Goal: Task Accomplishment & Management: Manage account settings

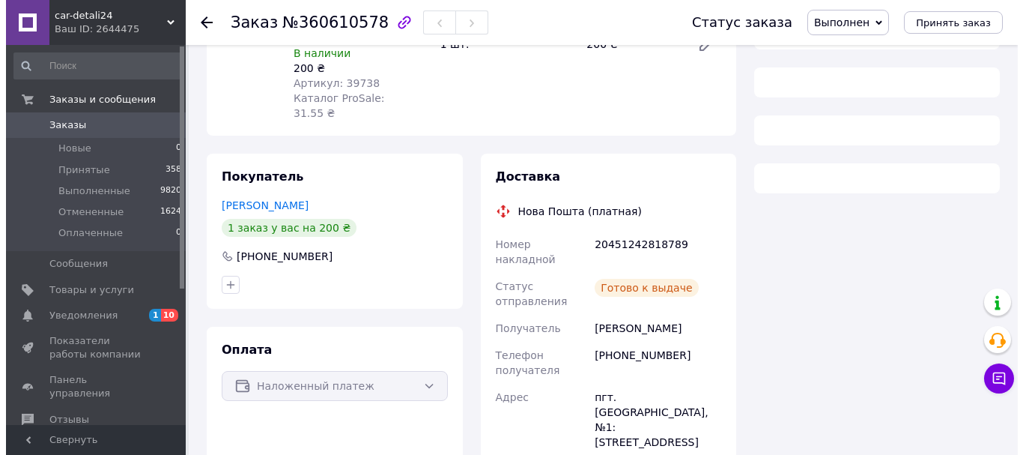
scroll to position [375, 0]
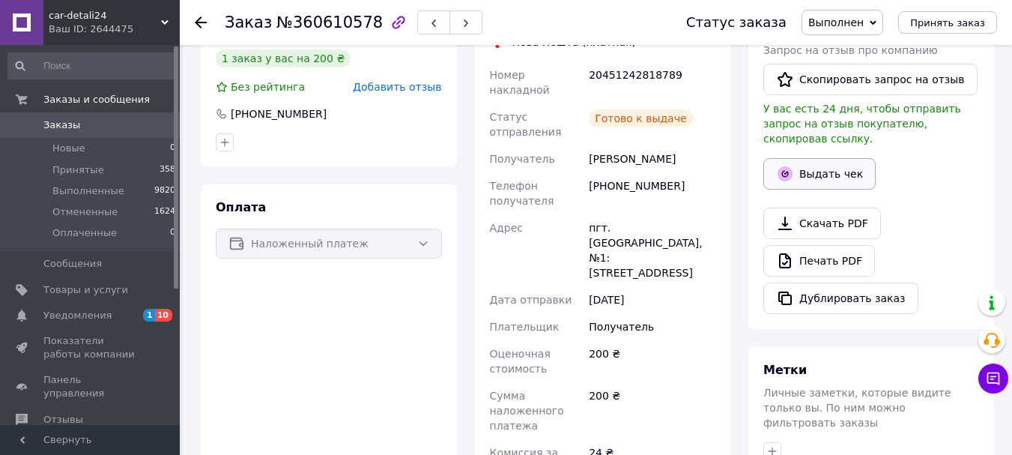
click at [841, 164] on button "Выдать чек" at bounding box center [819, 173] width 112 height 31
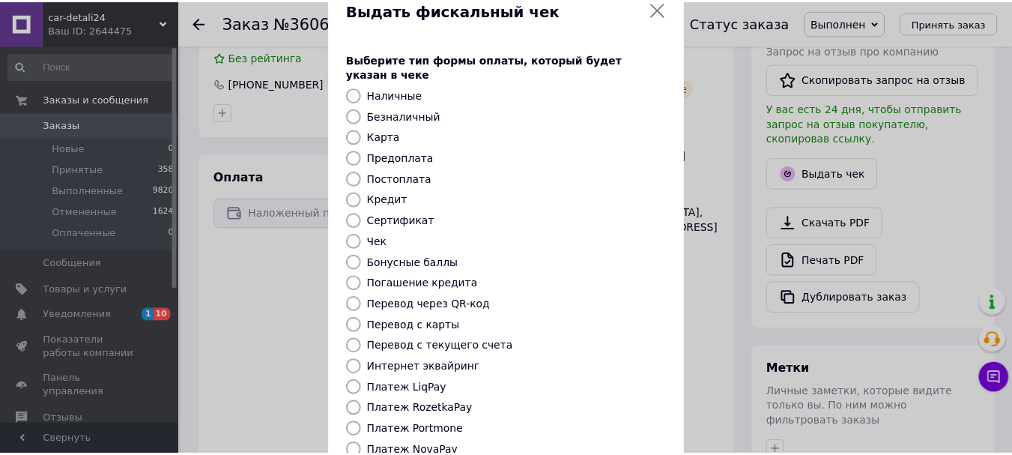
scroll to position [150, 0]
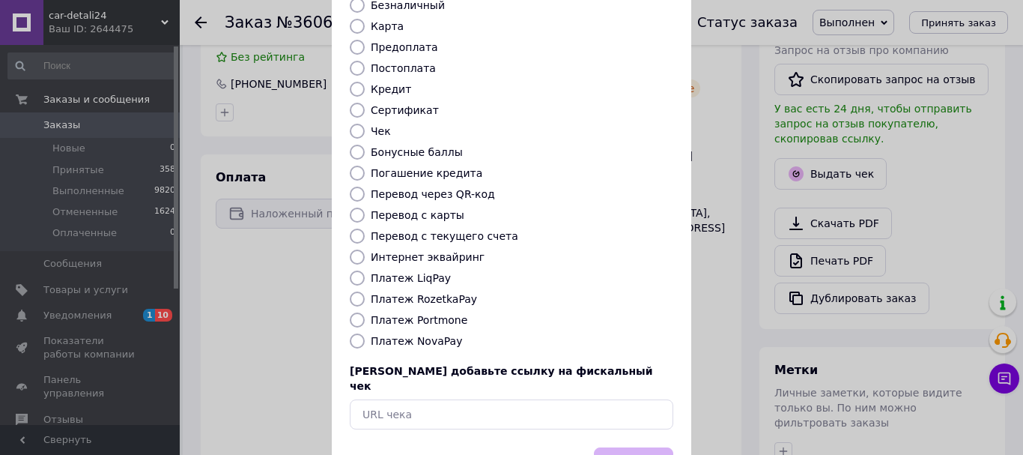
click at [353, 333] on input "Платеж NovaPay" at bounding box center [357, 340] width 15 height 15
radio input "true"
click at [619, 447] on button "Выбрать" at bounding box center [633, 463] width 79 height 32
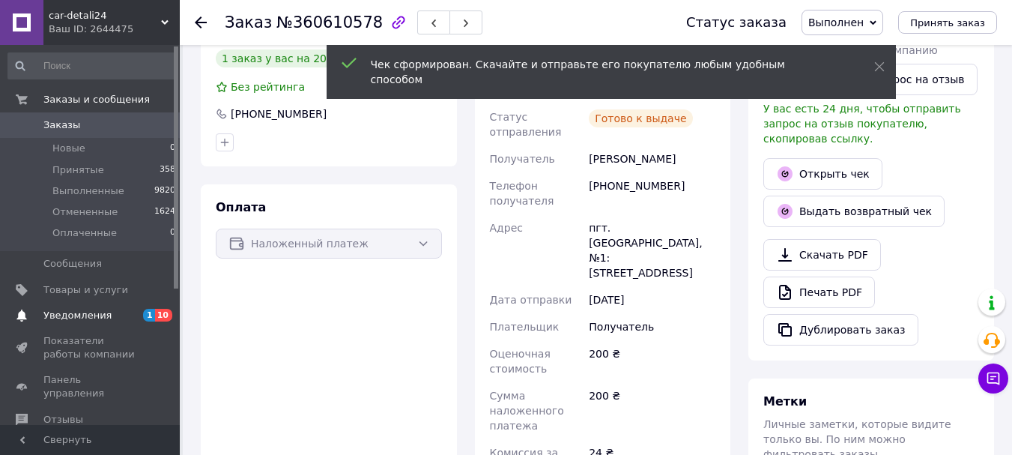
click at [69, 312] on span "Уведомления" at bounding box center [77, 315] width 68 height 13
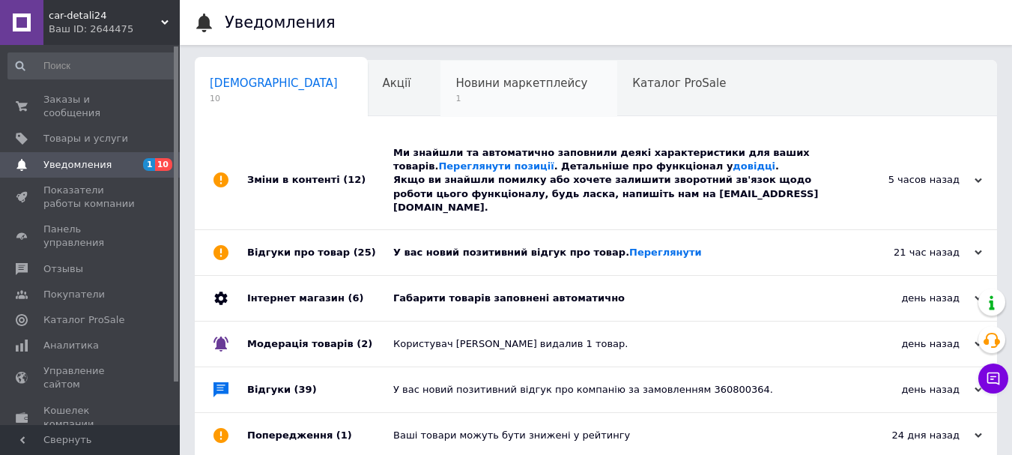
click at [455, 100] on span "1" at bounding box center [521, 98] width 132 height 11
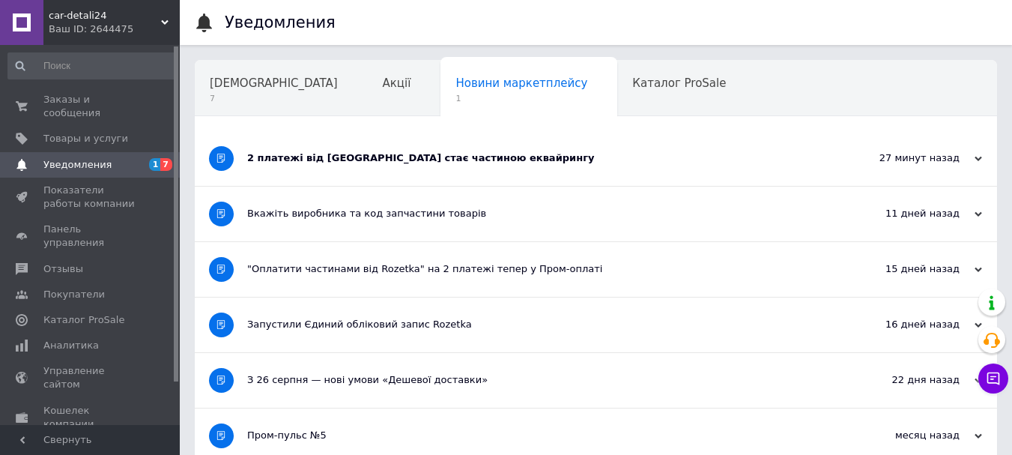
click at [434, 169] on div "2 платежі від Rozetka стає частиною еквайрингу" at bounding box center [539, 158] width 585 height 55
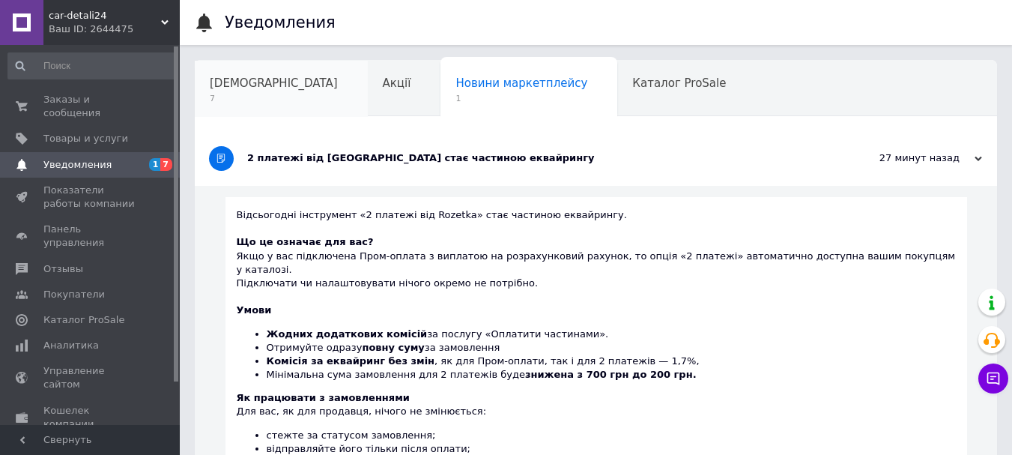
click at [234, 73] on div "Сповіщення 7" at bounding box center [281, 89] width 173 height 57
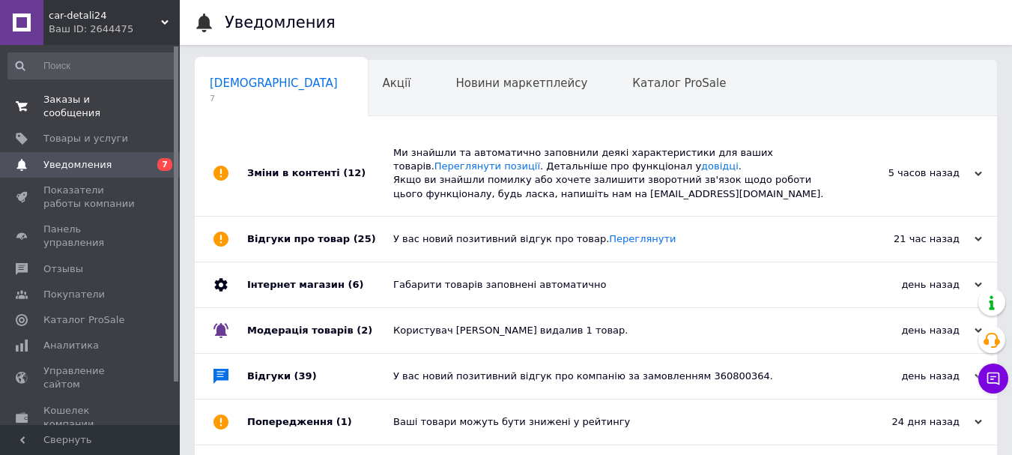
click at [110, 96] on span "Заказы и сообщения" at bounding box center [90, 106] width 95 height 27
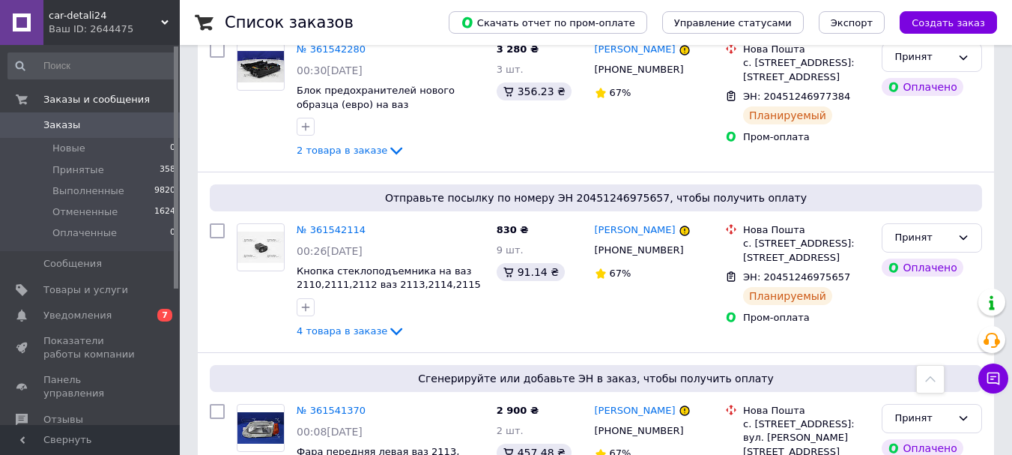
scroll to position [974, 0]
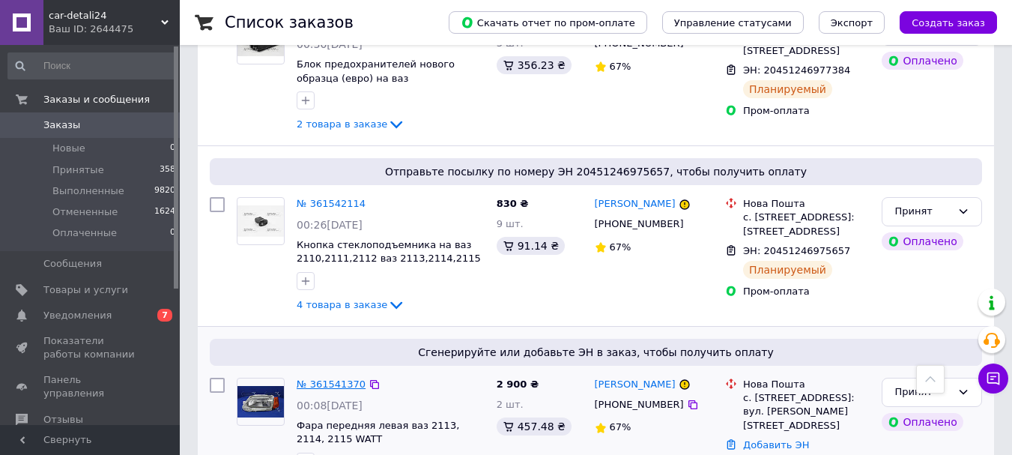
click at [330, 378] on link "№ 361541370" at bounding box center [331, 383] width 69 height 11
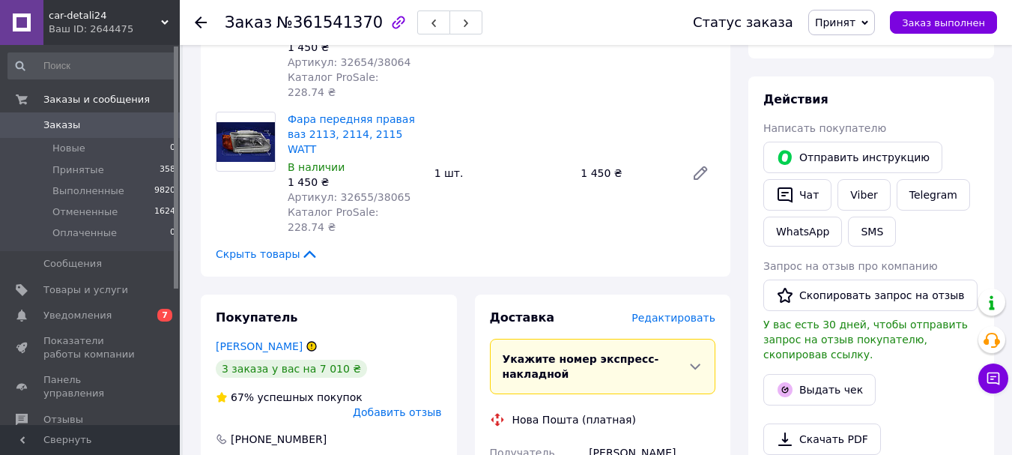
scroll to position [242, 0]
click at [297, 341] on link "Пономаренко Сергій" at bounding box center [259, 347] width 87 height 12
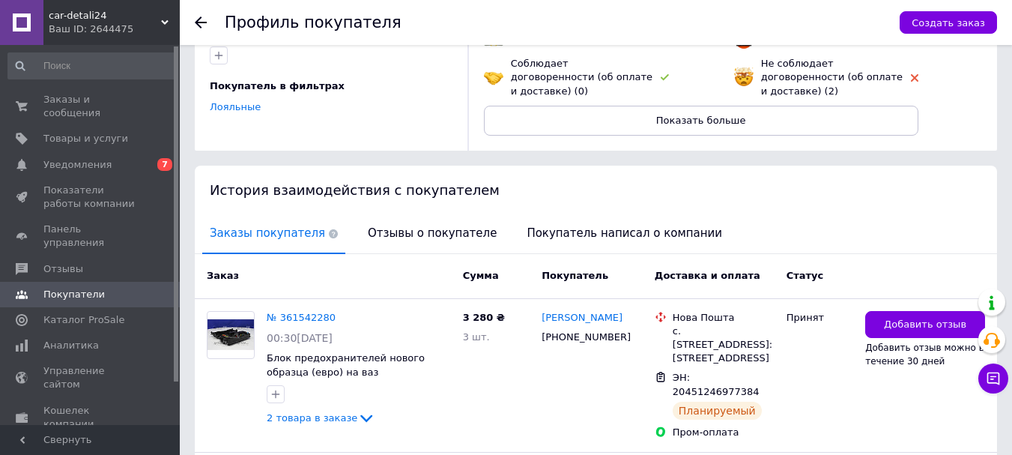
scroll to position [225, 0]
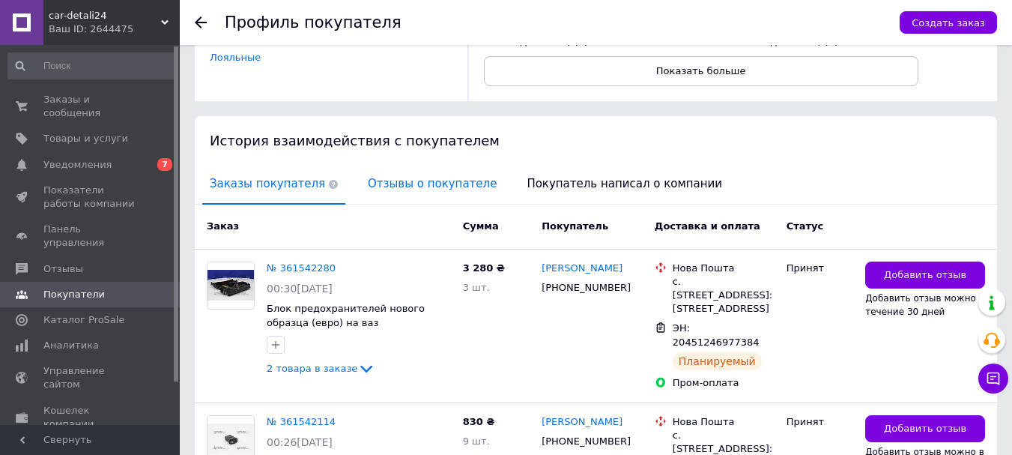
click at [422, 175] on span "Отзывы о покупателе" at bounding box center [432, 184] width 144 height 38
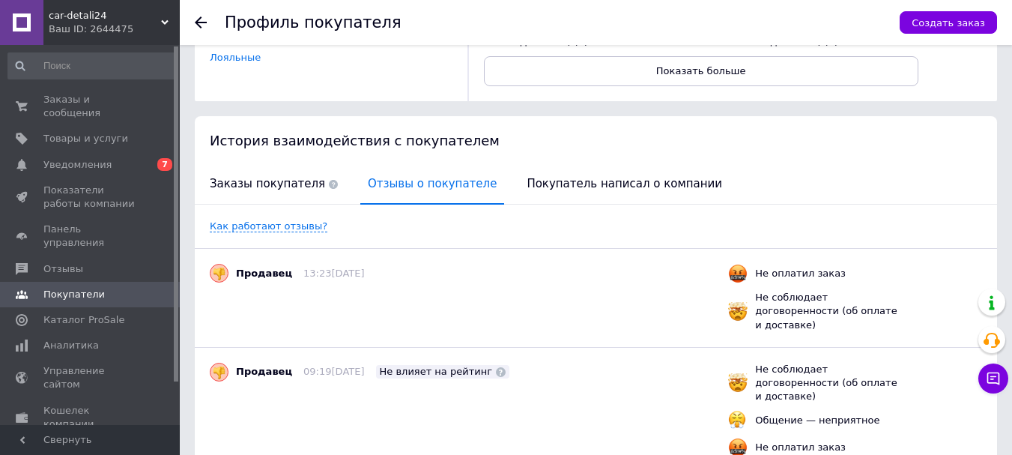
click at [206, 26] on icon at bounding box center [201, 22] width 12 height 12
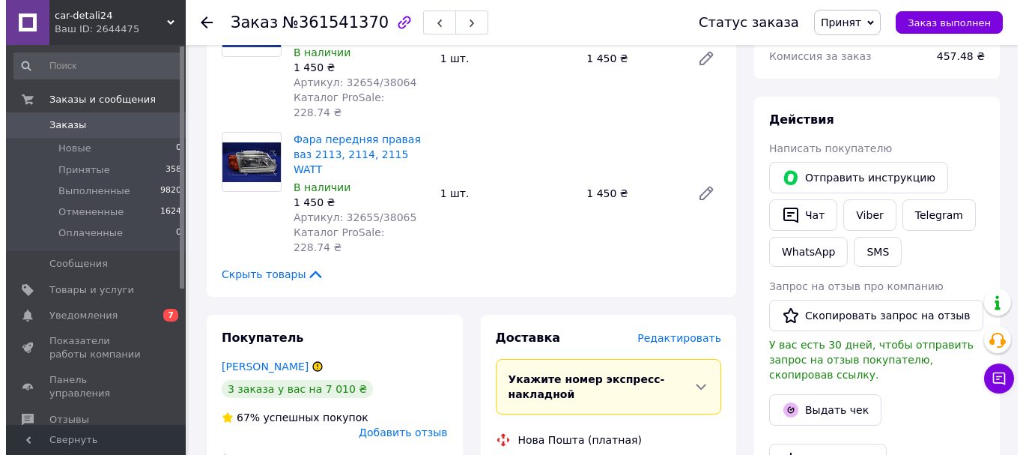
scroll to position [230, 0]
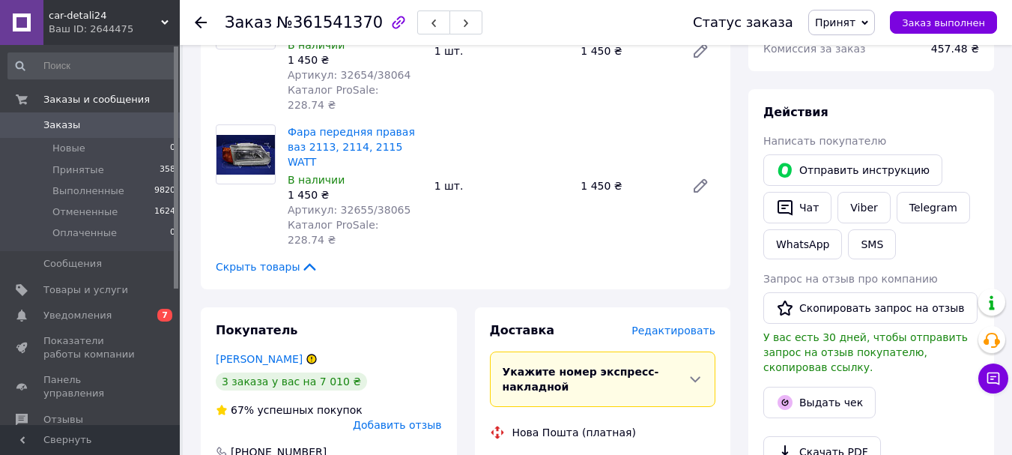
click at [676, 324] on span "Редактировать" at bounding box center [673, 330] width 84 height 12
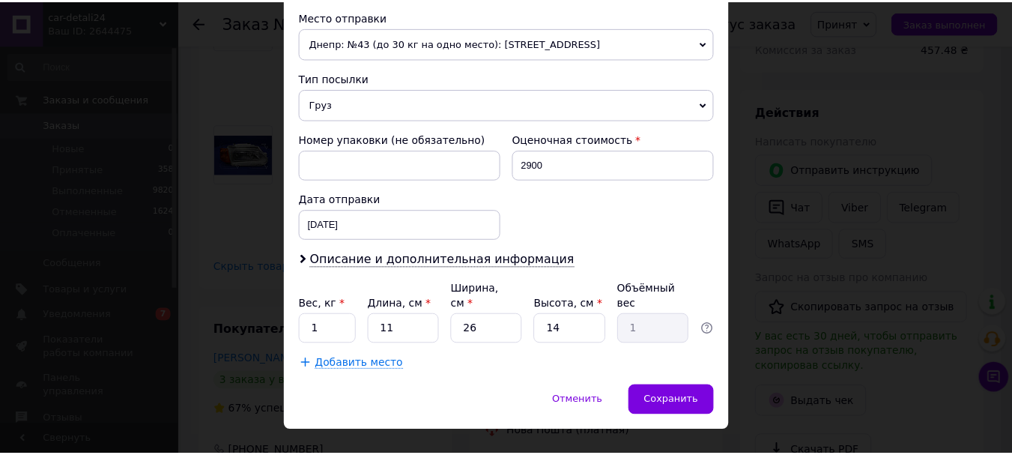
scroll to position [540, 0]
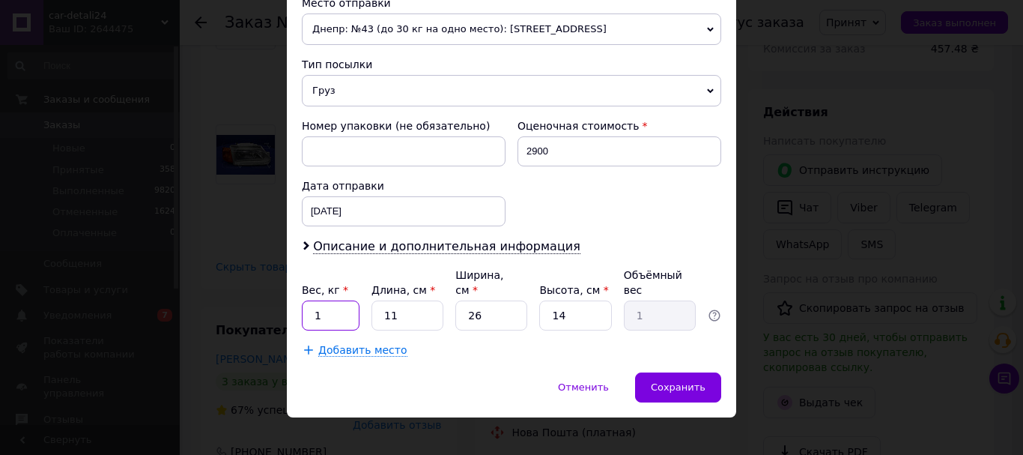
click at [328, 303] on input "1" at bounding box center [331, 315] width 58 height 30
type input "10"
click at [683, 381] on span "Сохранить" at bounding box center [678, 386] width 55 height 11
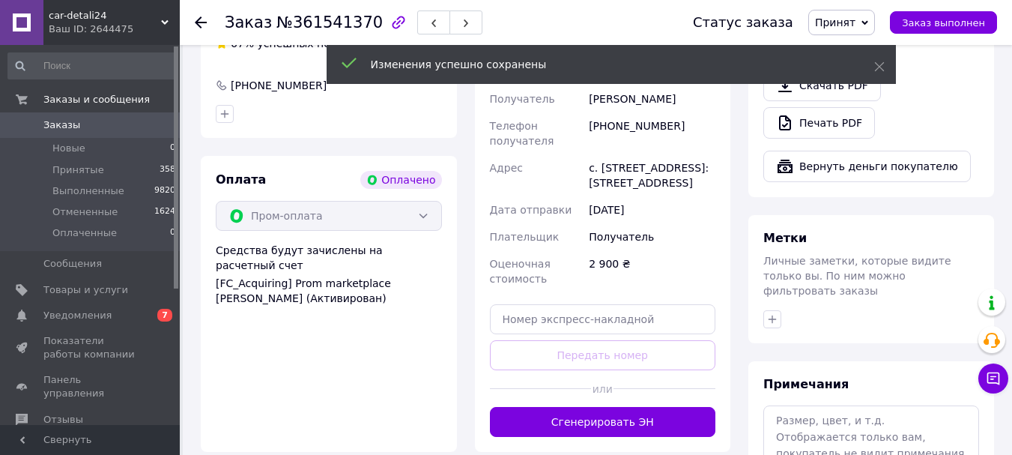
scroll to position [605, 0]
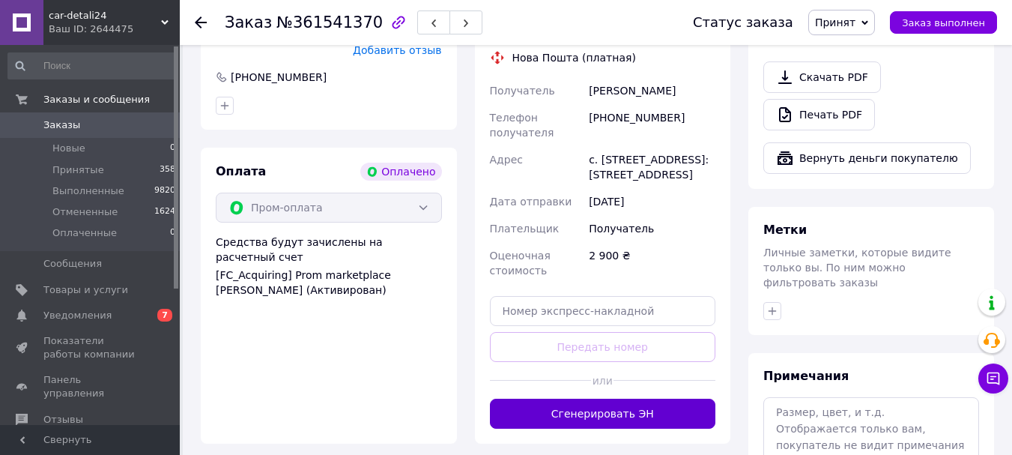
click at [655, 399] on button "Сгенерировать ЭН" at bounding box center [603, 414] width 226 height 30
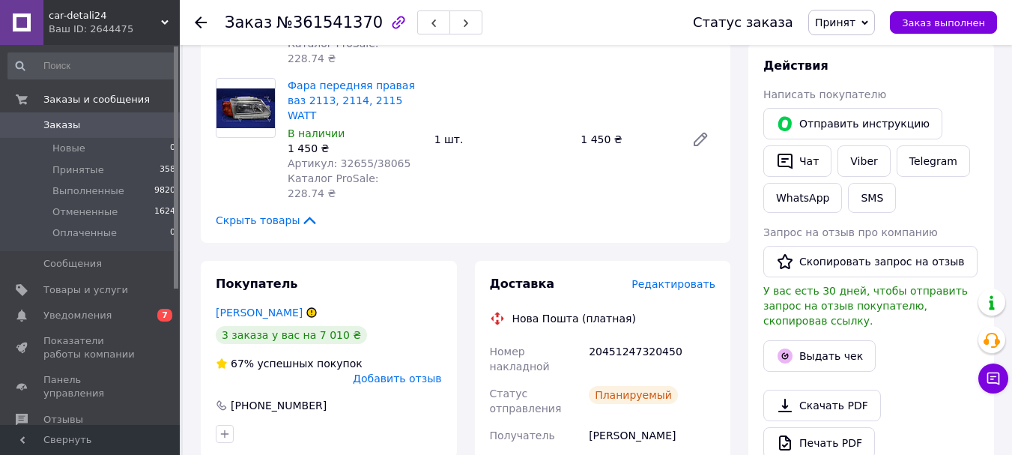
scroll to position [155, 0]
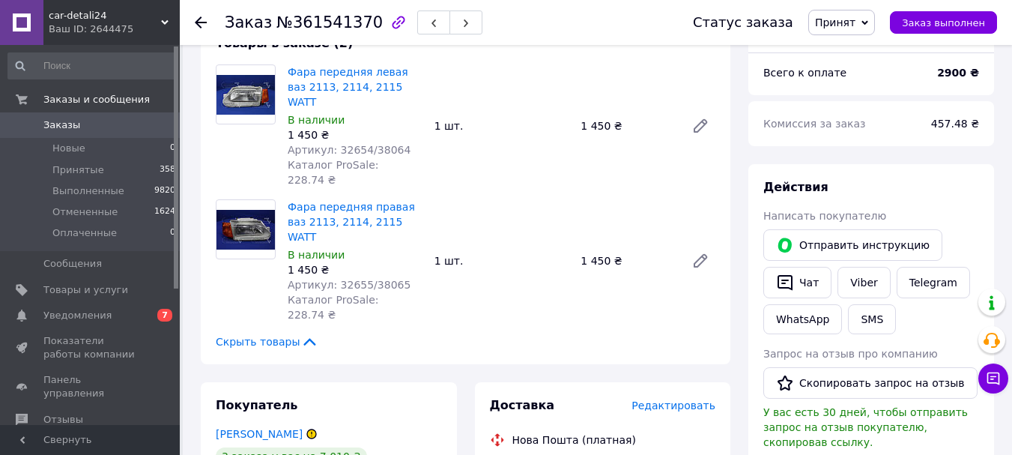
click at [198, 16] on div at bounding box center [201, 22] width 12 height 15
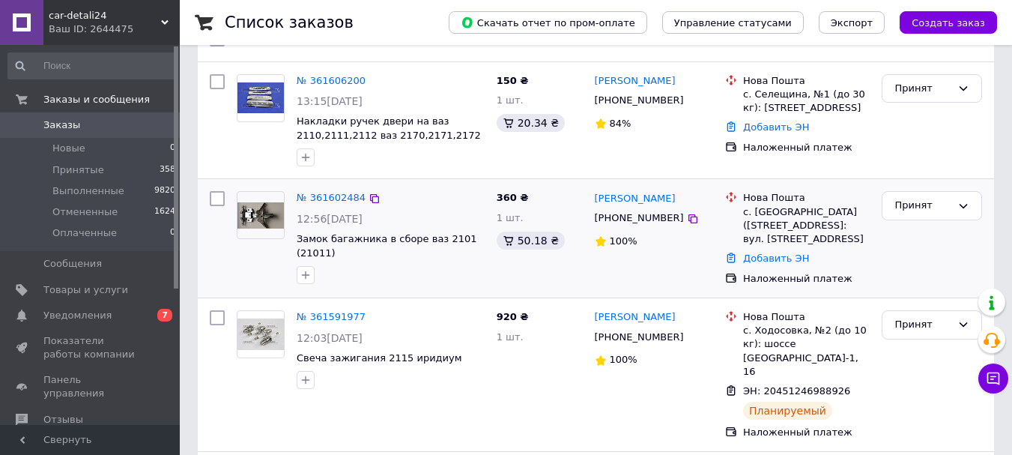
scroll to position [75, 0]
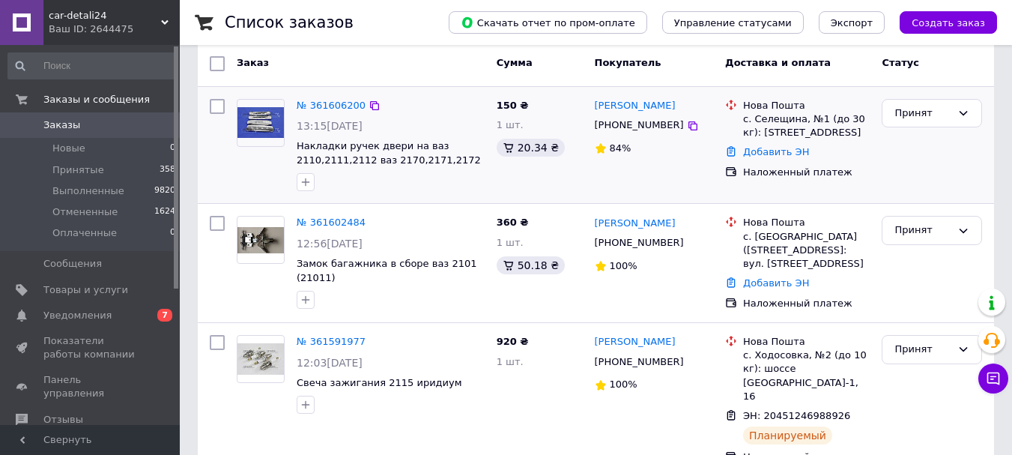
click at [631, 139] on div "Євген Цурик +380954912376 84%" at bounding box center [654, 145] width 131 height 105
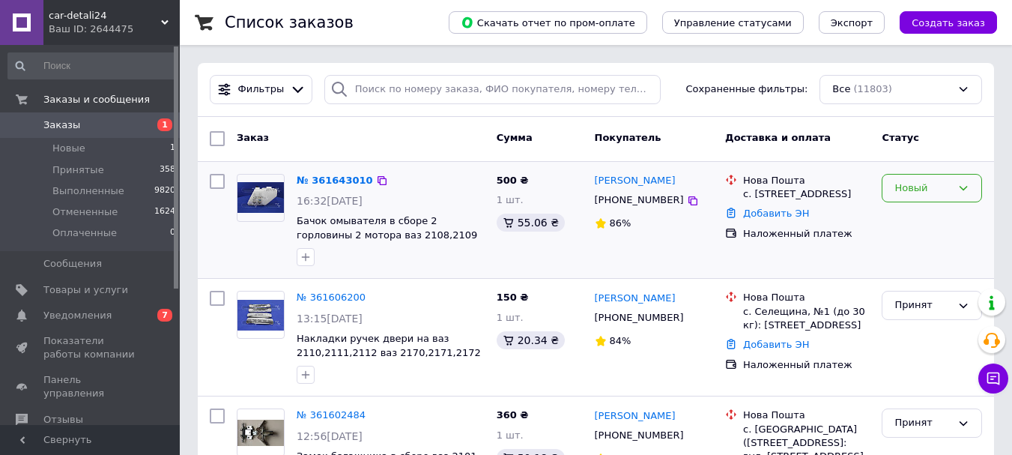
click at [967, 189] on icon at bounding box center [963, 188] width 12 height 12
click at [957, 218] on li "Принят" at bounding box center [931, 219] width 99 height 28
click at [334, 177] on link "№ 361643010" at bounding box center [335, 180] width 76 height 11
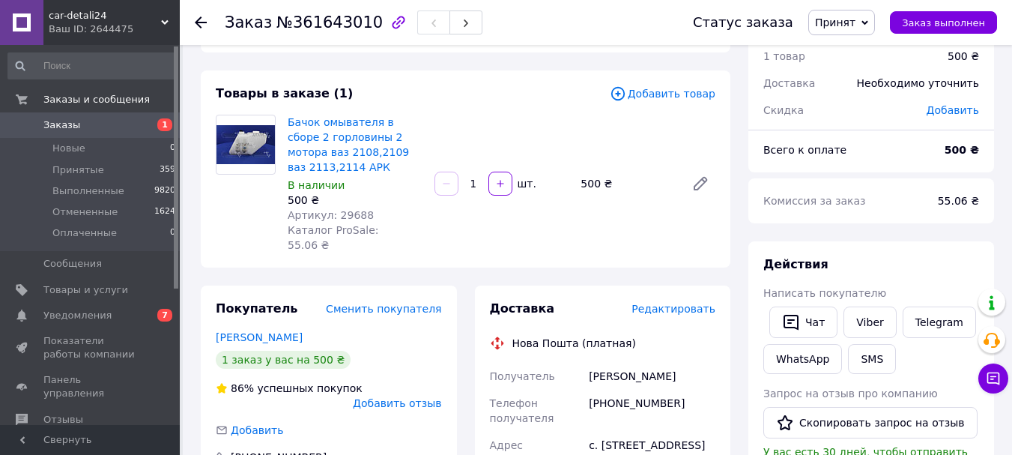
scroll to position [75, 0]
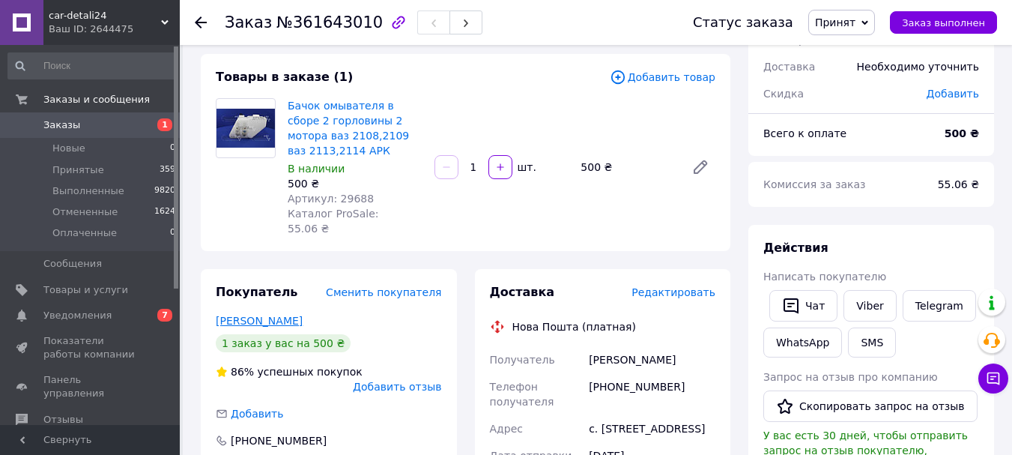
click at [262, 315] on link "Имамов Александр" at bounding box center [259, 321] width 87 height 12
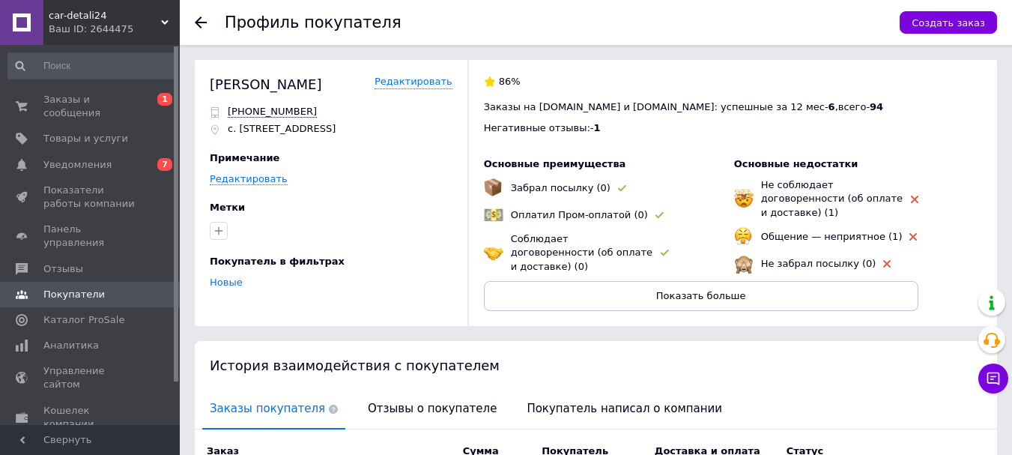
click at [204, 23] on use at bounding box center [201, 22] width 12 height 12
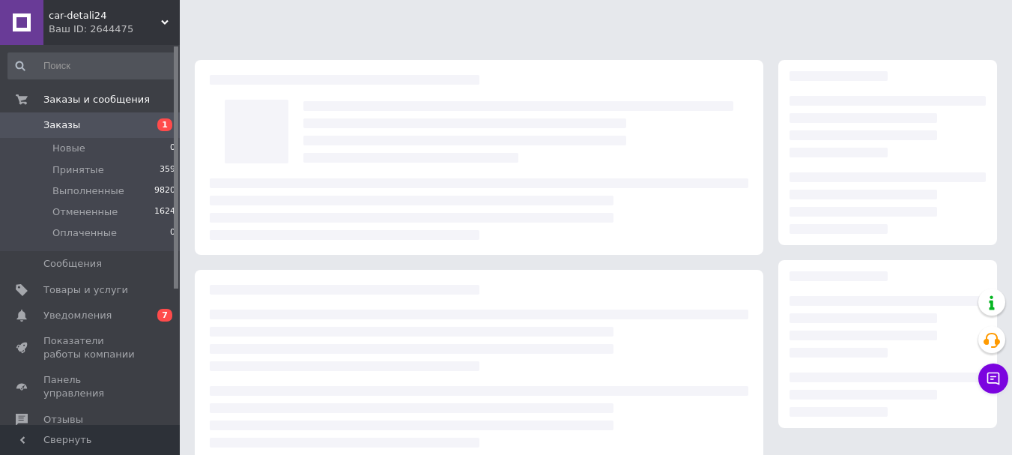
scroll to position [75, 0]
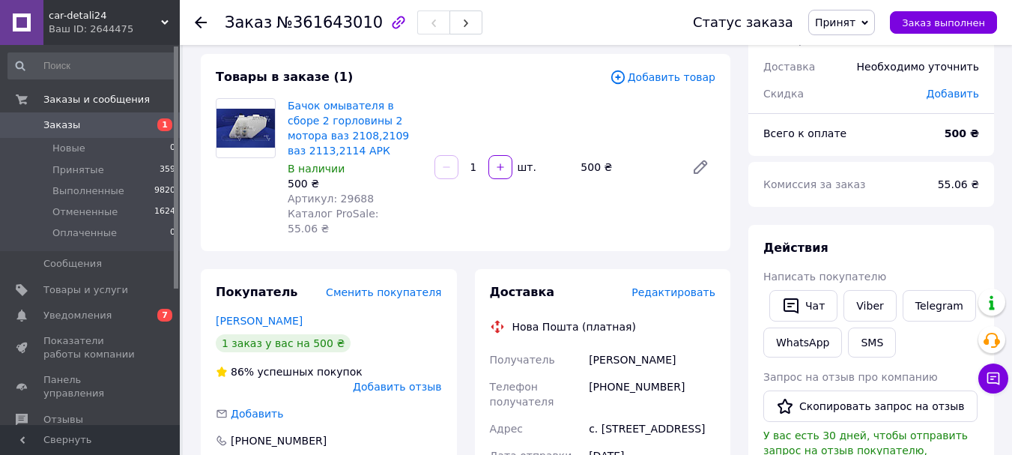
click at [204, 22] on use at bounding box center [201, 22] width 12 height 12
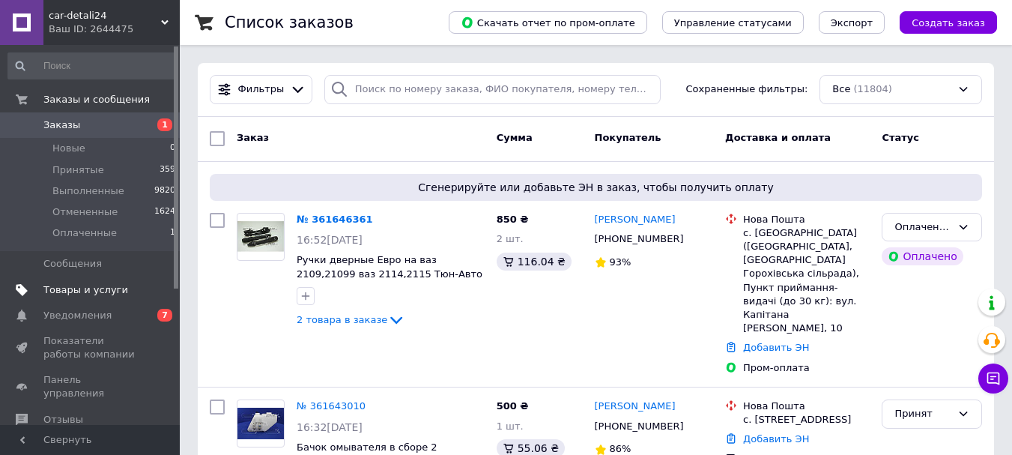
click at [96, 288] on span "Товары и услуги" at bounding box center [85, 289] width 85 height 13
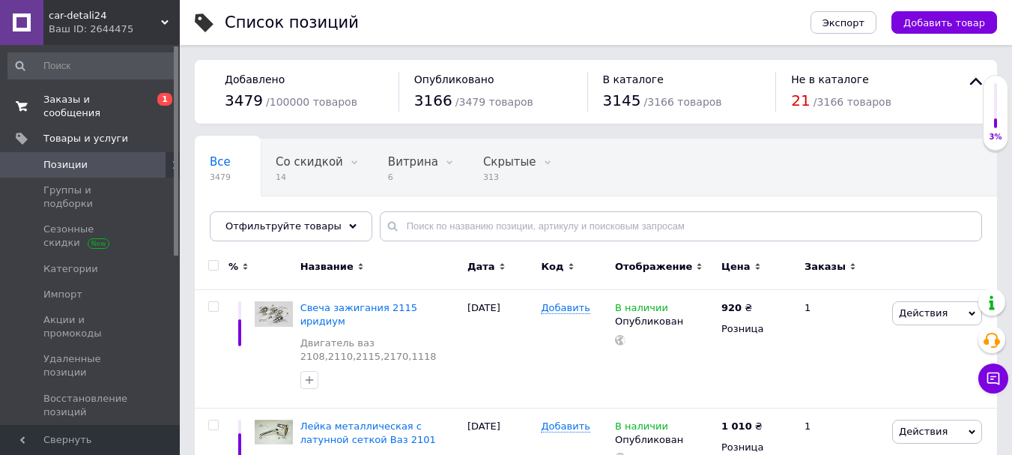
click at [87, 97] on span "Заказы и сообщения" at bounding box center [90, 106] width 95 height 27
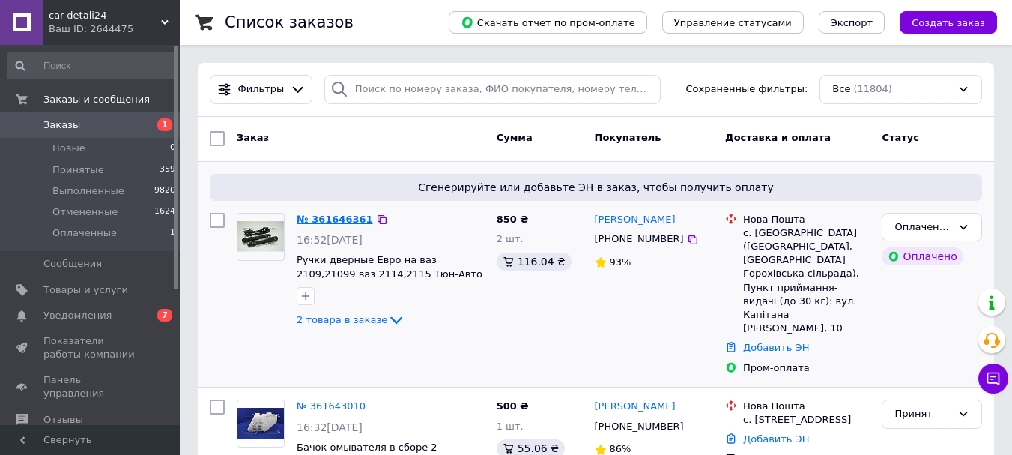
click at [323, 216] on link "№ 361646361" at bounding box center [335, 218] width 76 height 11
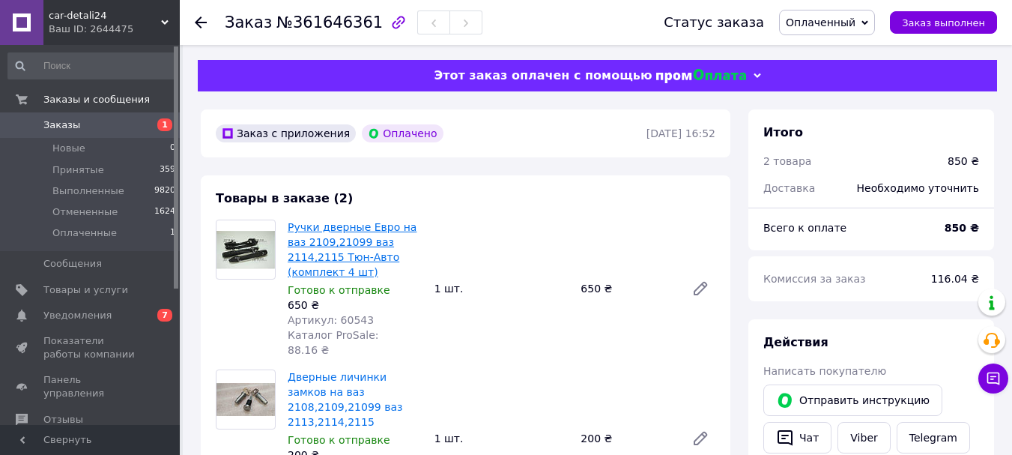
click at [333, 233] on link "Ручки дверные Евро на ваз 2109,21099 ваз 2114,2115 Тюн-Авто (комплект 4 шт)" at bounding box center [352, 249] width 129 height 57
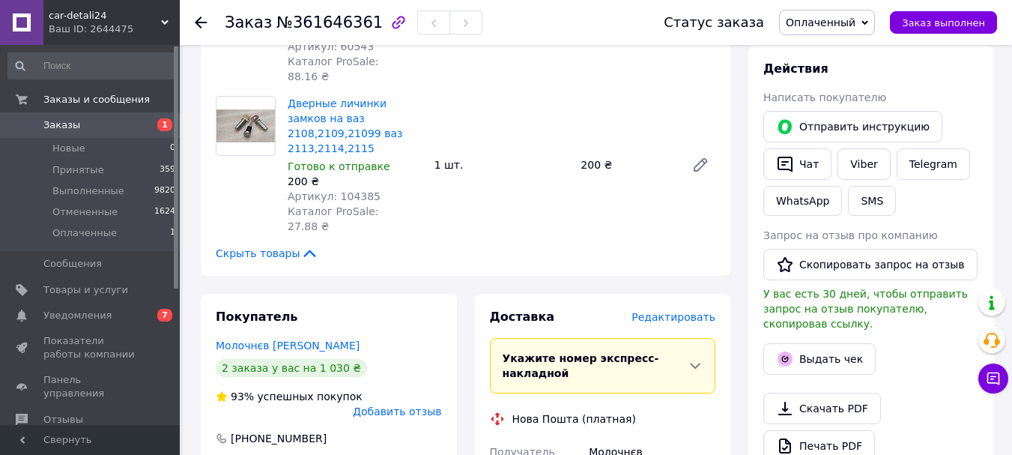
scroll to position [300, 0]
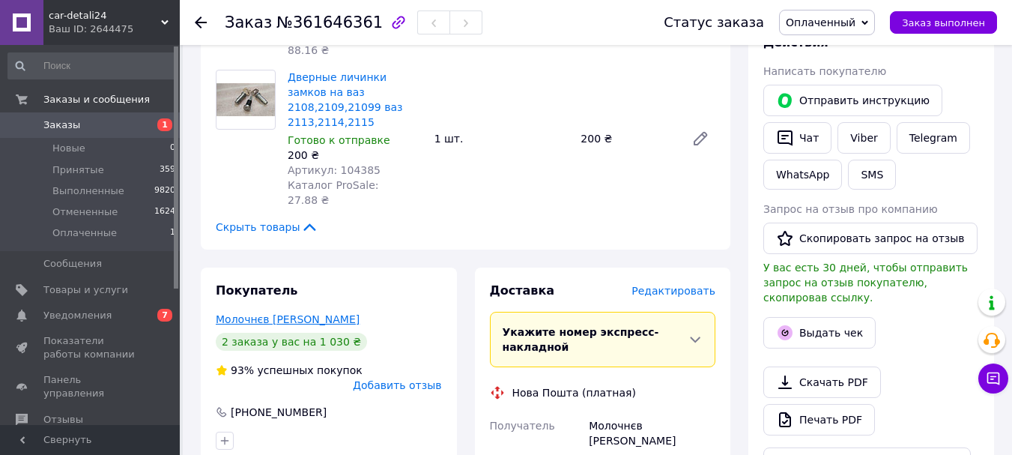
click at [267, 313] on link "Молочнєв Влад" at bounding box center [288, 319] width 144 height 12
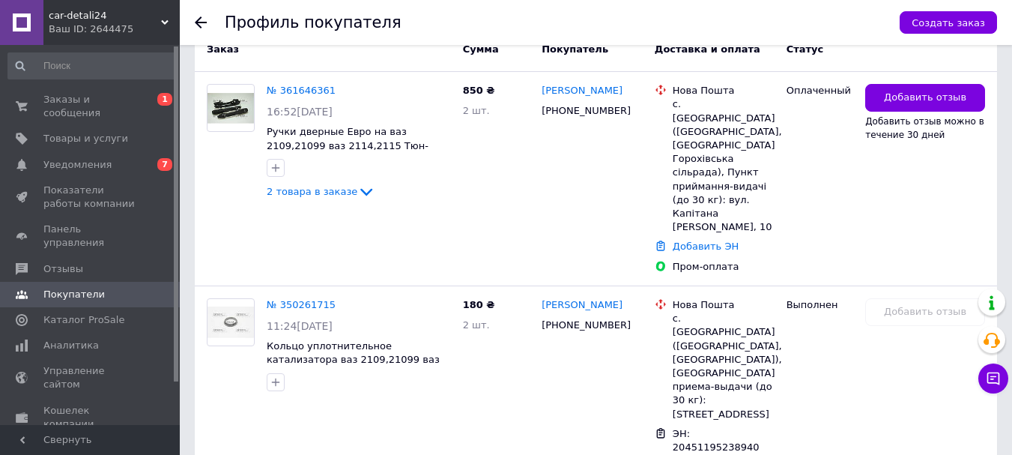
scroll to position [300, 0]
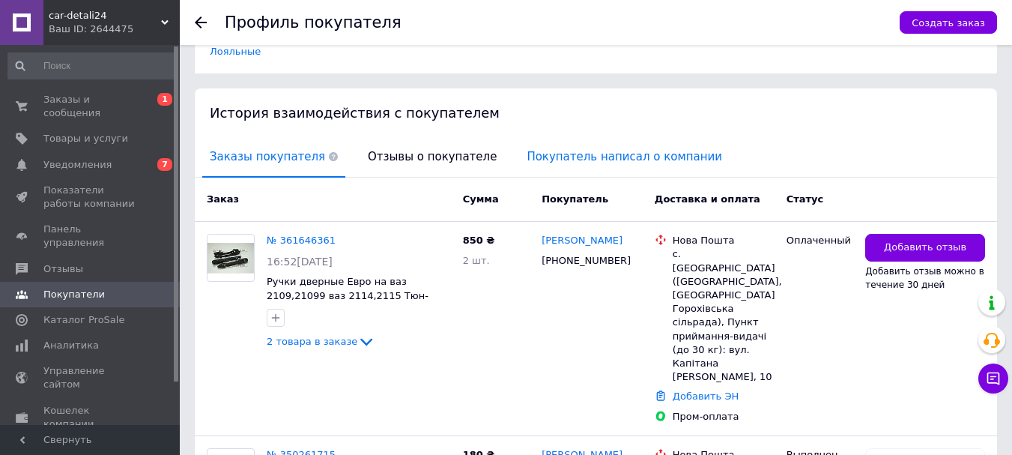
click at [519, 138] on span "Покупатель написал о компании" at bounding box center [624, 157] width 210 height 38
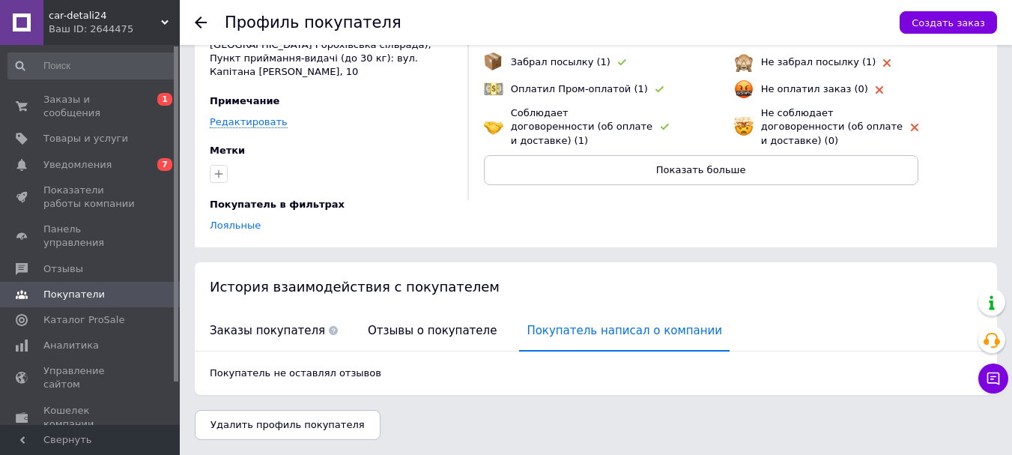
scroll to position [97, 0]
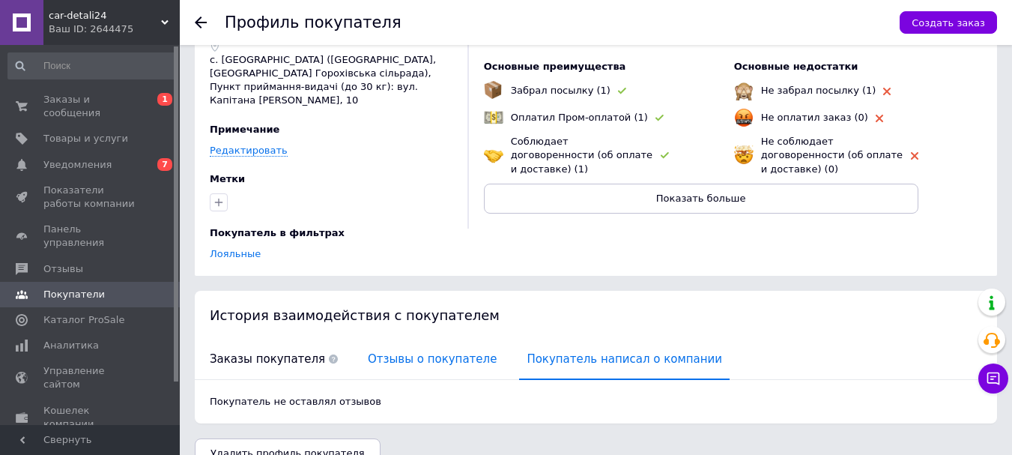
click at [395, 340] on span "Отзывы о покупателе" at bounding box center [432, 359] width 144 height 38
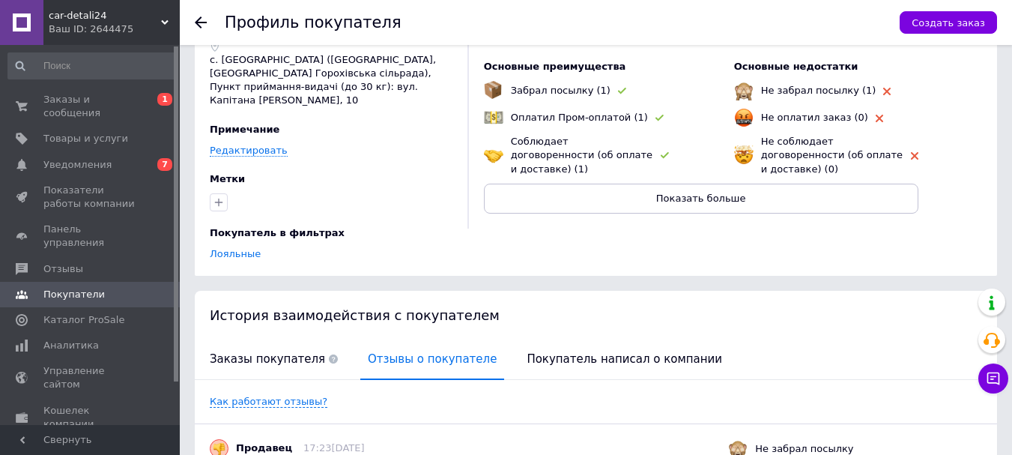
scroll to position [300, 0]
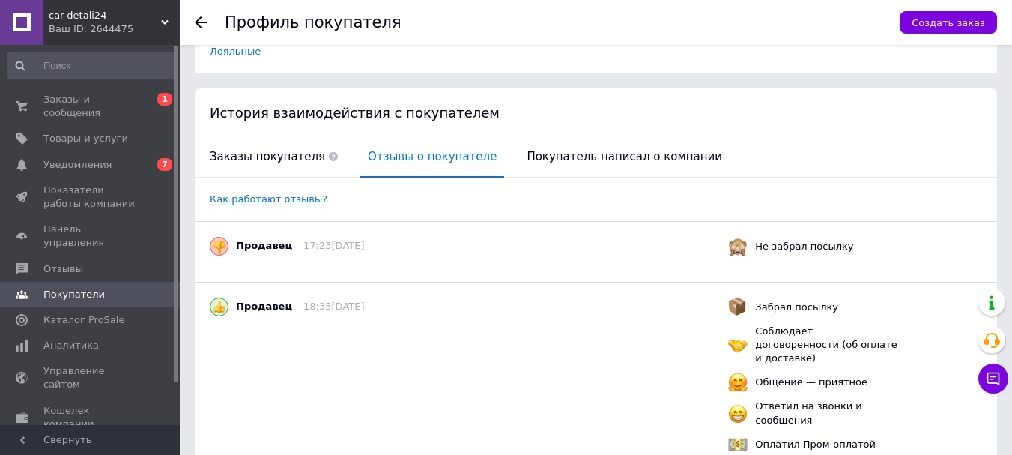
click at [198, 18] on icon at bounding box center [201, 22] width 12 height 12
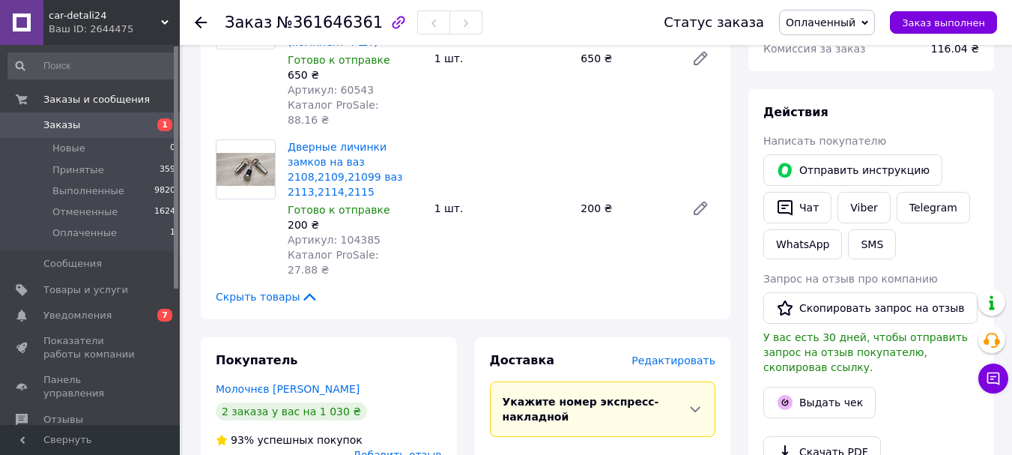
click at [198, 18] on icon at bounding box center [201, 22] width 12 height 12
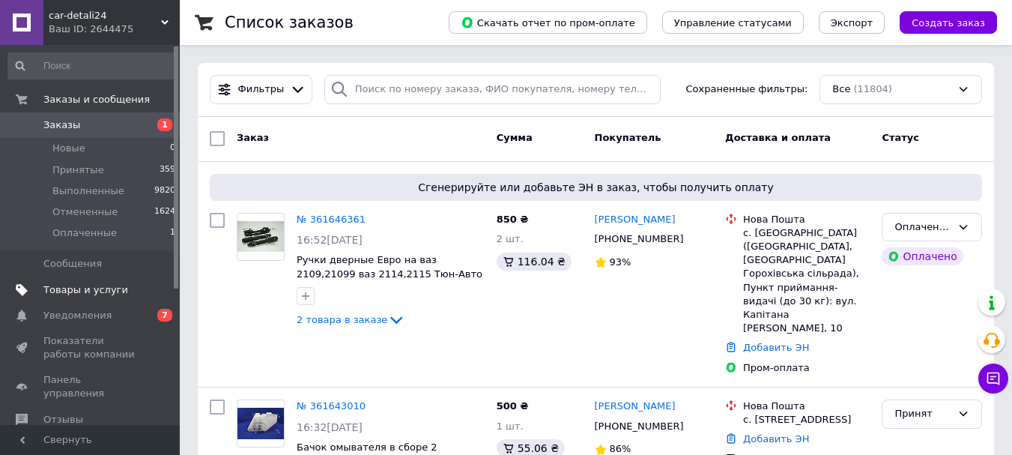
click at [100, 288] on span "Товары и услуги" at bounding box center [85, 289] width 85 height 13
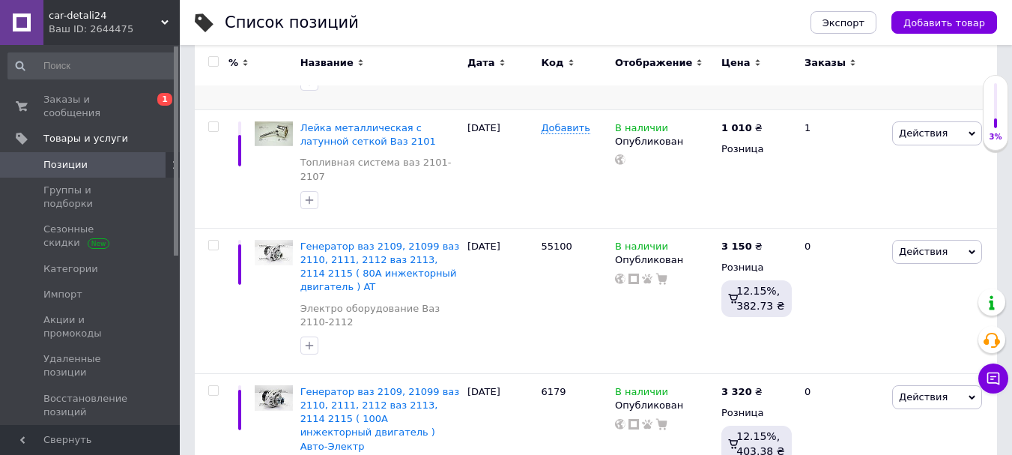
scroll to position [300, 0]
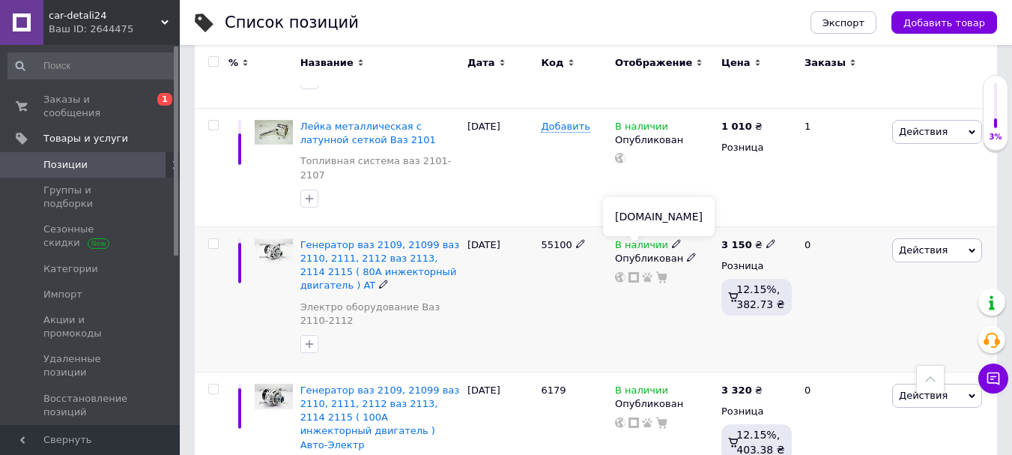
click at [634, 272] on icon at bounding box center [633, 277] width 10 height 10
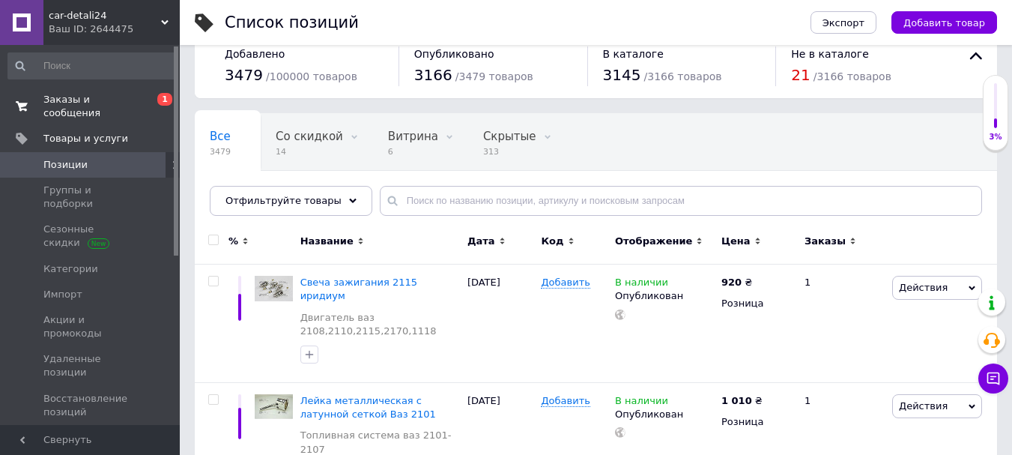
scroll to position [0, 0]
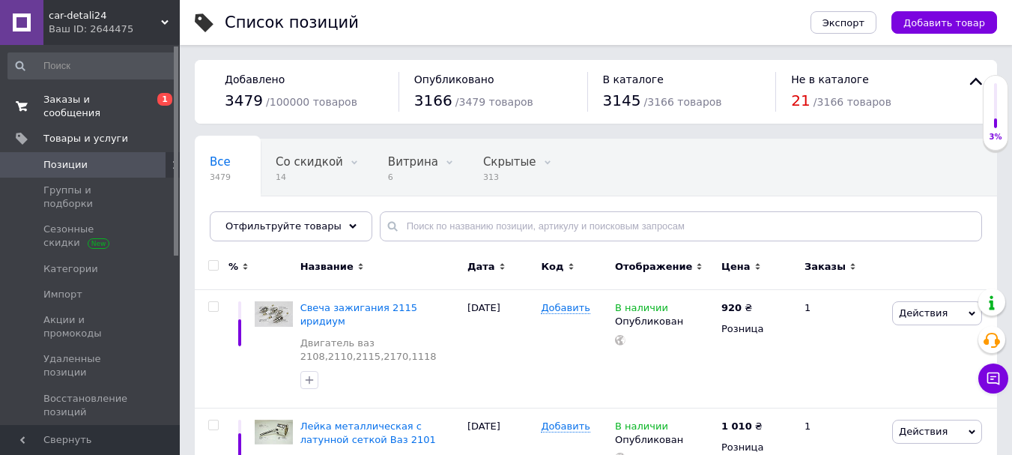
click at [94, 94] on span "Заказы и сообщения" at bounding box center [90, 106] width 95 height 27
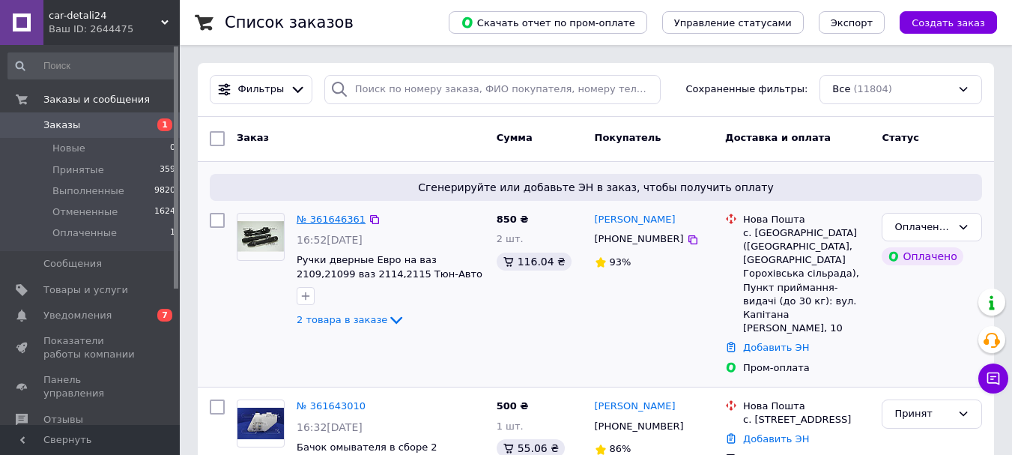
click at [333, 220] on link "№ 361646361" at bounding box center [331, 218] width 69 height 11
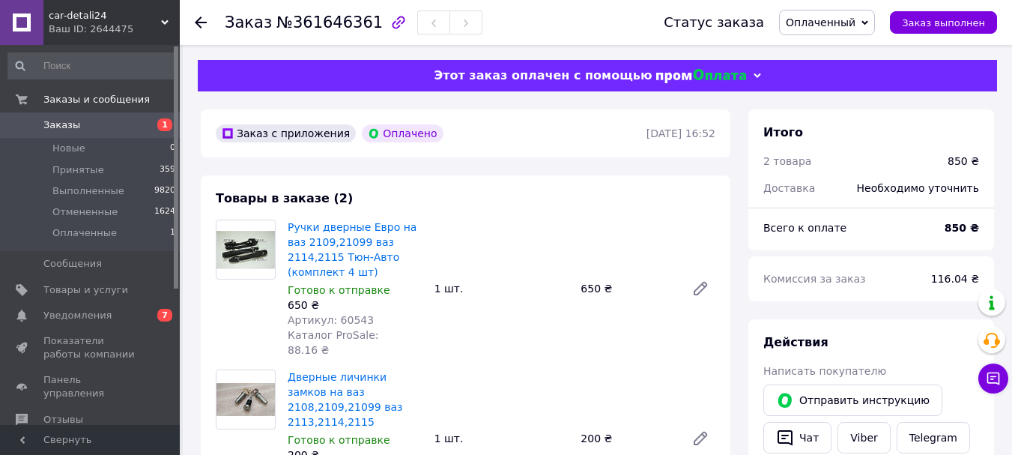
click at [870, 19] on span "Оплаченный" at bounding box center [827, 22] width 96 height 25
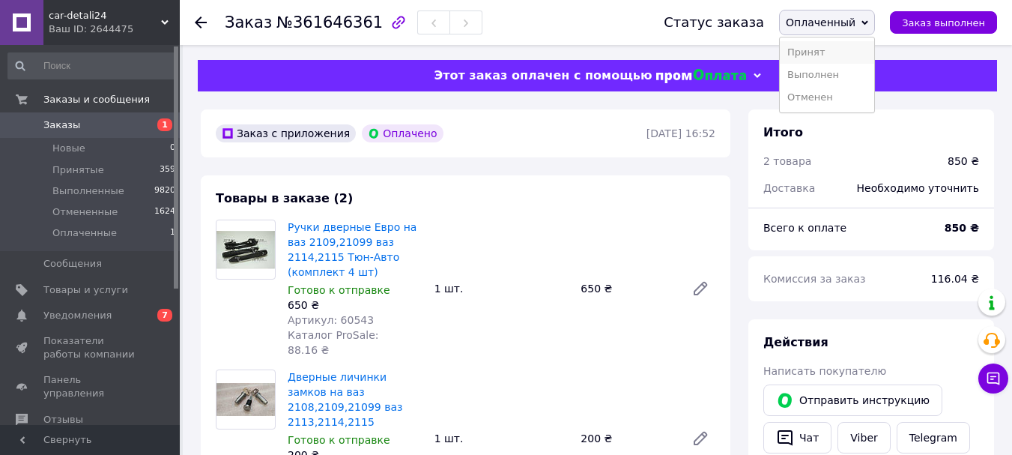
click at [861, 52] on li "Принят" at bounding box center [827, 52] width 94 height 22
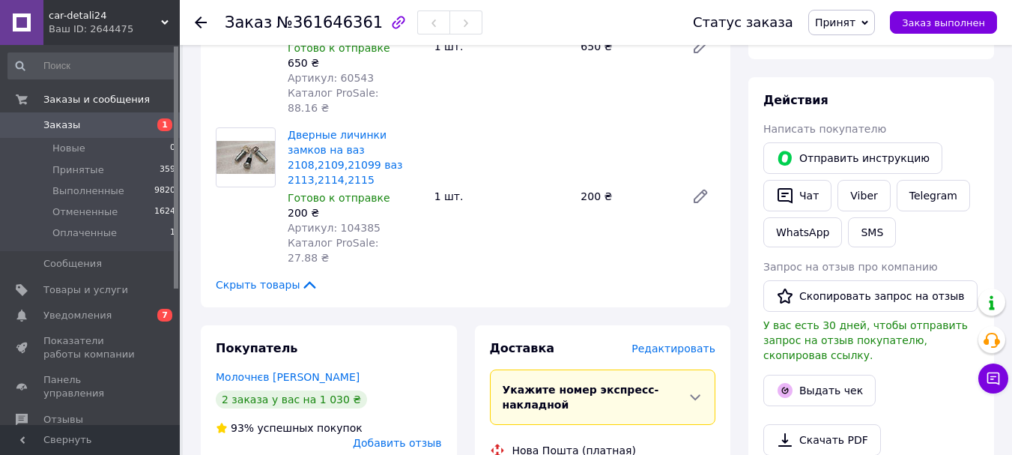
scroll to position [75, 0]
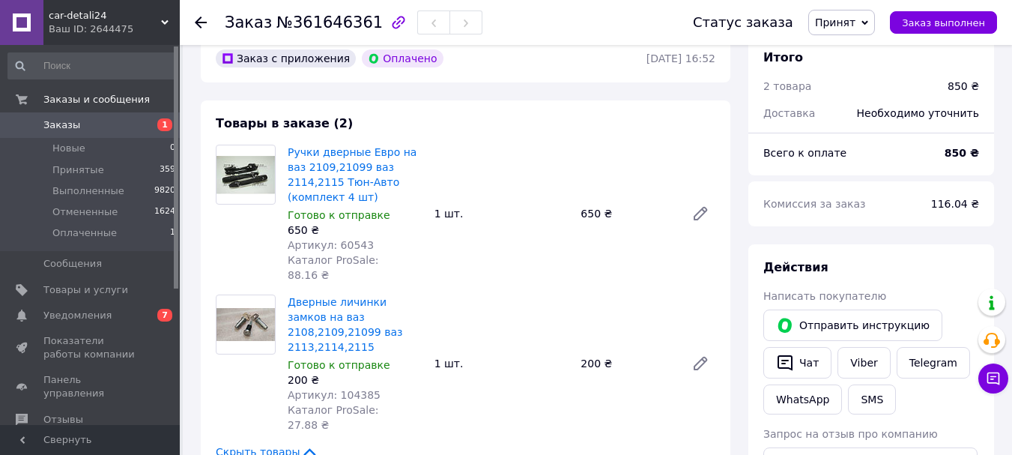
click at [343, 389] on span "Артикул: 104385" at bounding box center [334, 395] width 93 height 12
copy span "104385"
click at [202, 22] on use at bounding box center [201, 22] width 12 height 12
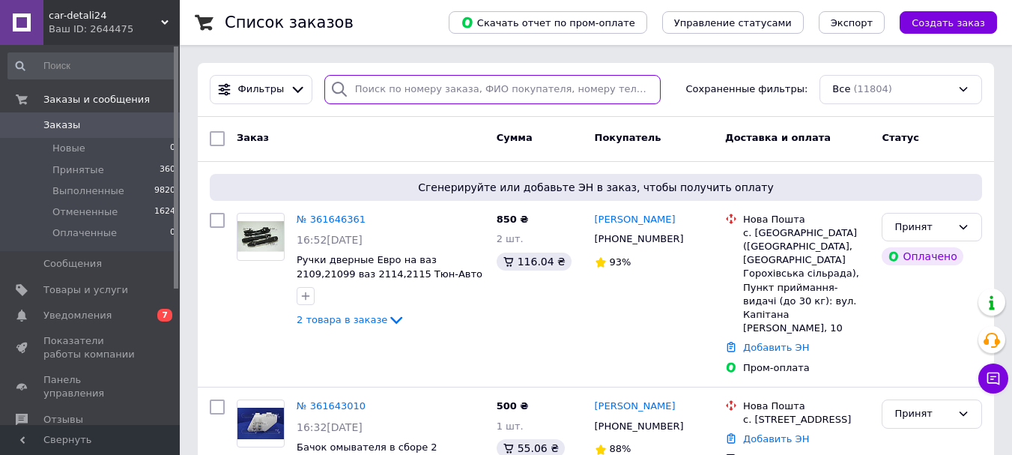
paste input "361200489"
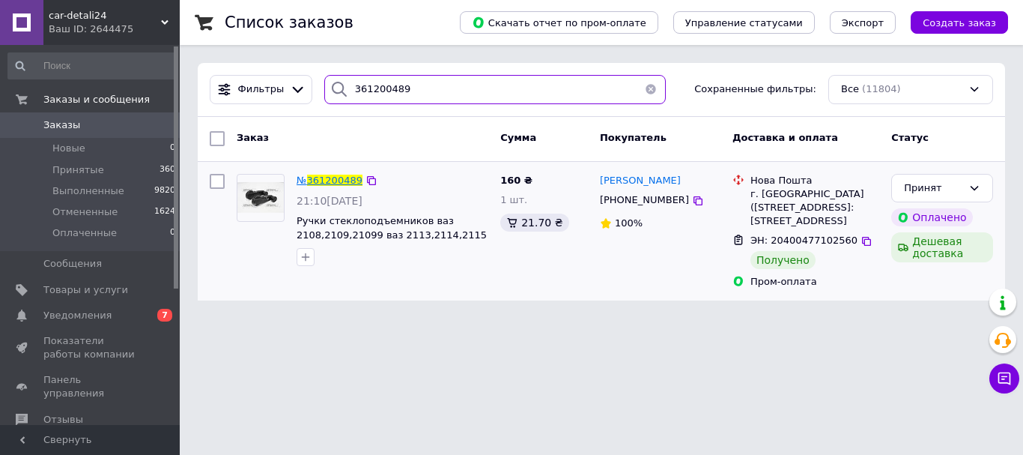
type input "361200489"
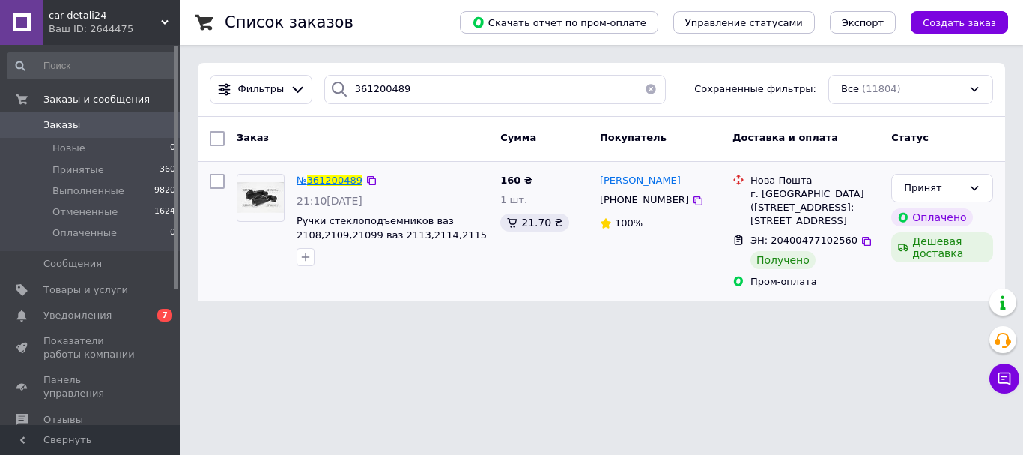
click at [334, 178] on span "361200489" at bounding box center [334, 180] width 55 height 11
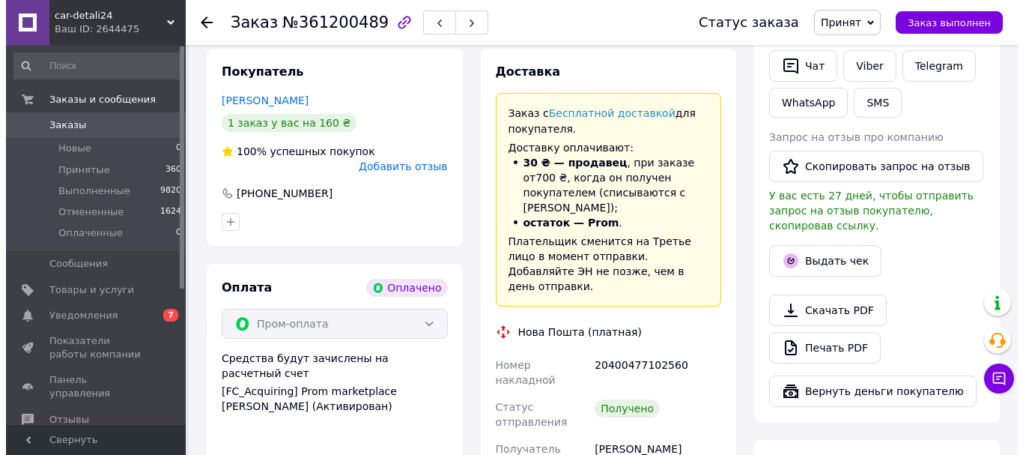
scroll to position [375, 0]
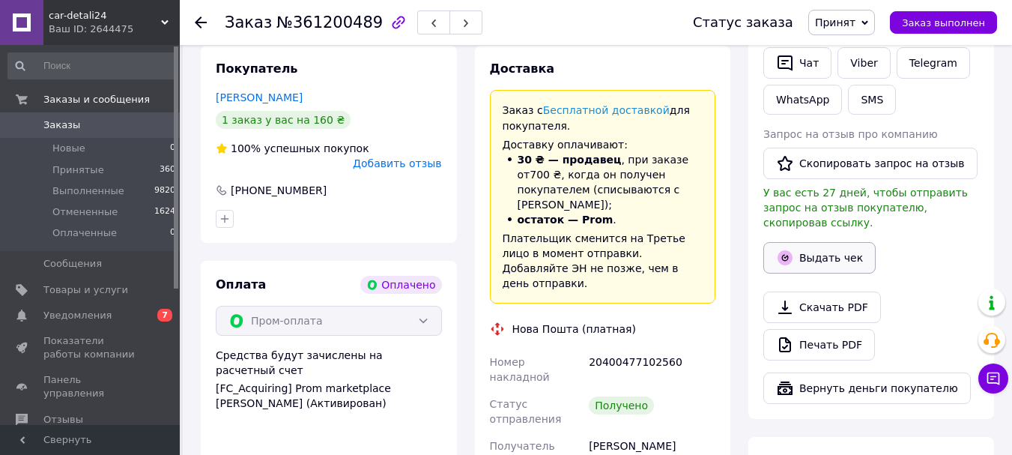
click at [831, 243] on button "Выдать чек" at bounding box center [819, 257] width 112 height 31
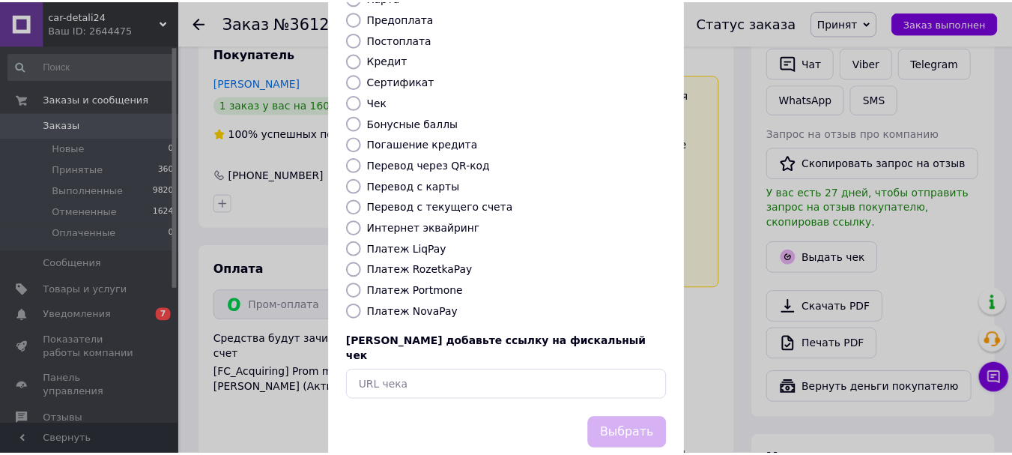
scroll to position [189, 0]
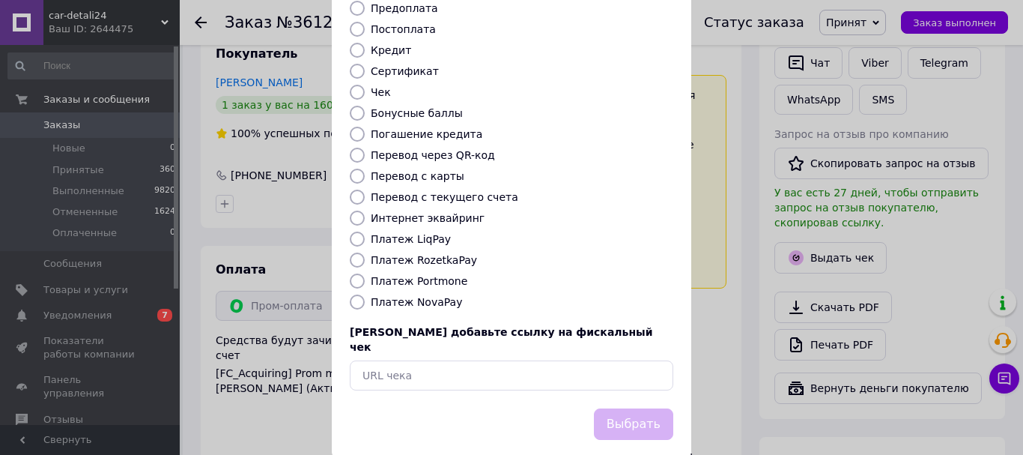
click at [358, 252] on input "Платеж RozetkaPay" at bounding box center [357, 259] width 15 height 15
radio input "true"
click at [639, 408] on button "Выбрать" at bounding box center [633, 424] width 79 height 32
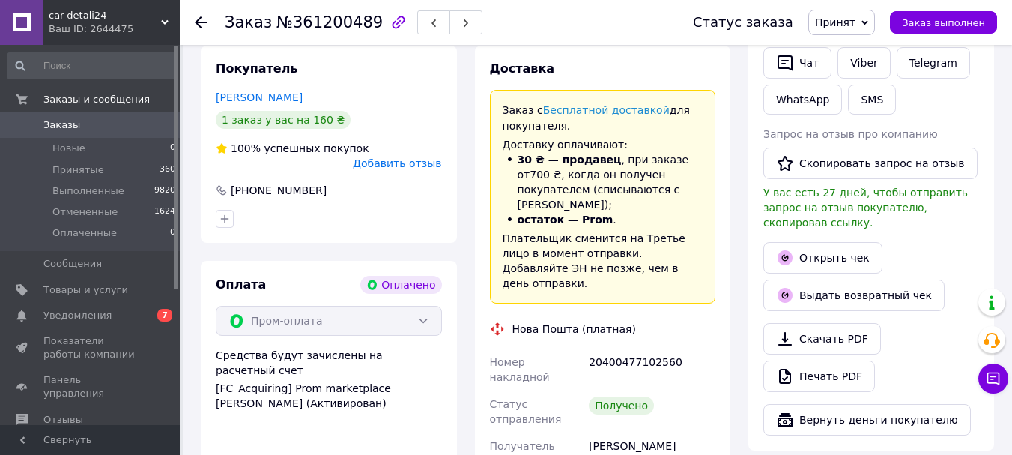
click at [198, 21] on use at bounding box center [201, 22] width 12 height 12
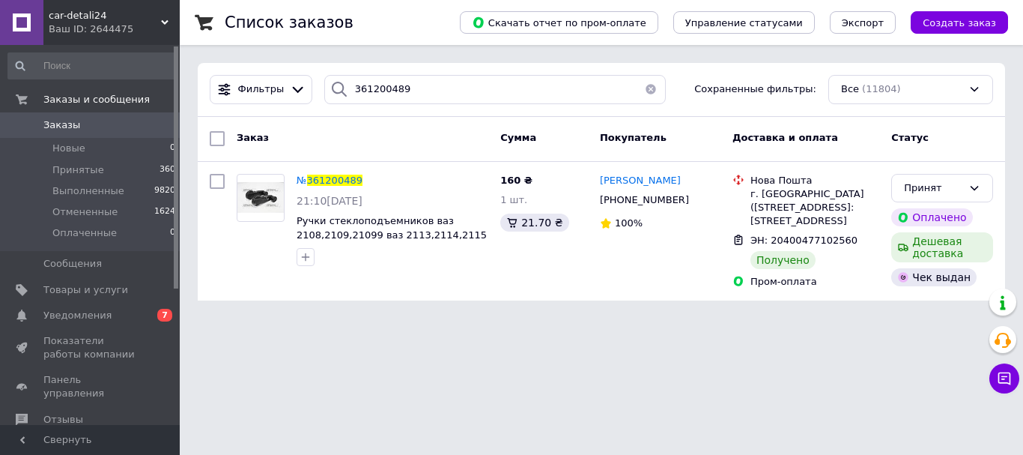
click at [642, 92] on button "button" at bounding box center [651, 89] width 30 height 29
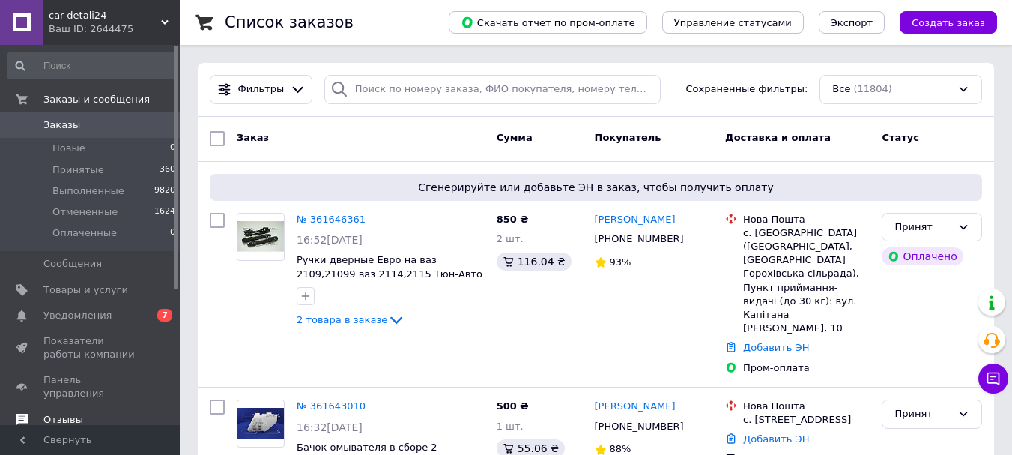
click at [62, 413] on span "Отзывы" at bounding box center [63, 419] width 40 height 13
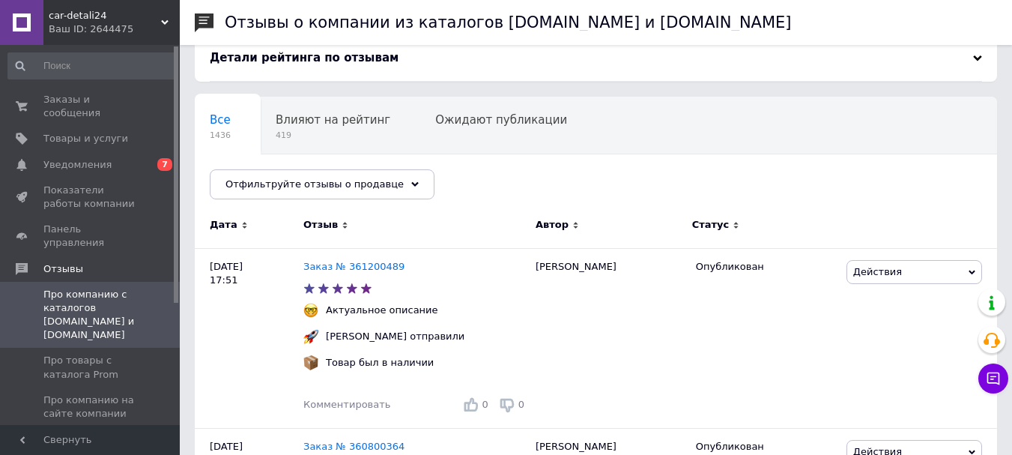
scroll to position [150, 0]
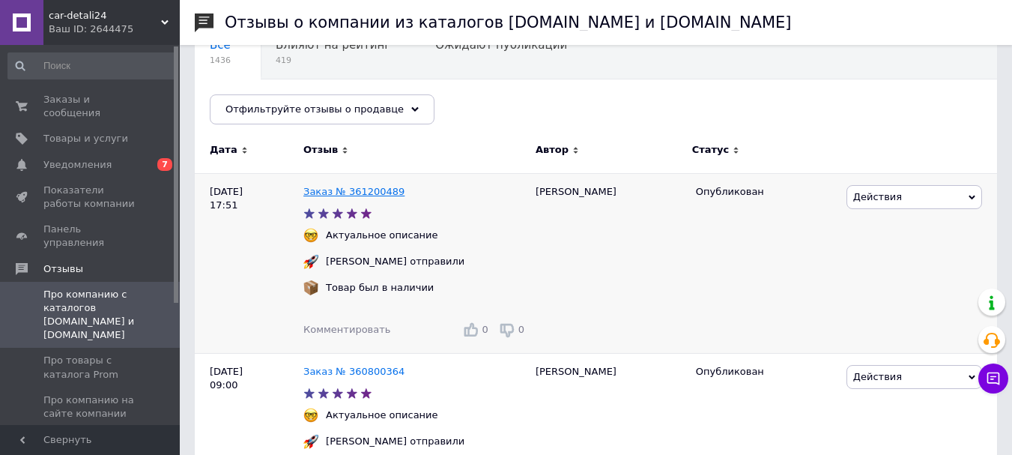
click at [361, 193] on link "Заказ № 361200489" at bounding box center [353, 191] width 101 height 11
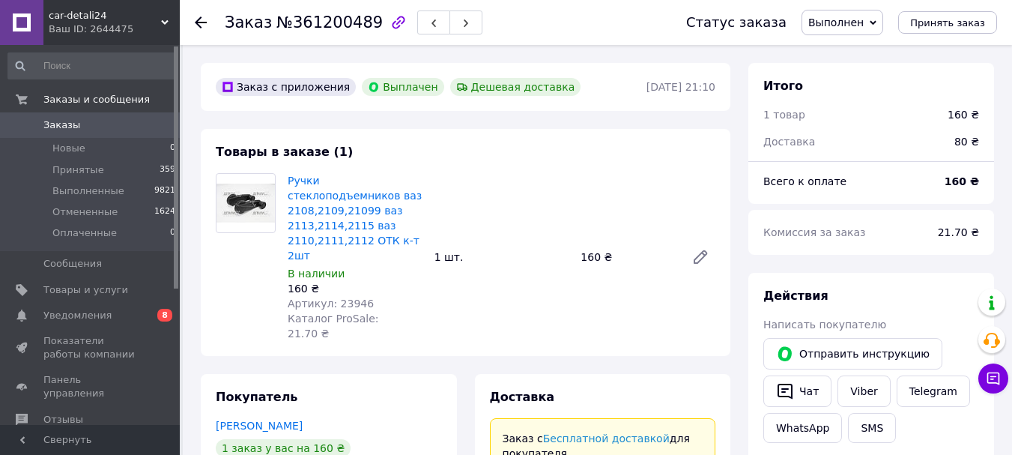
scroll to position [12, 0]
click at [71, 413] on span "Отзывы" at bounding box center [63, 419] width 40 height 13
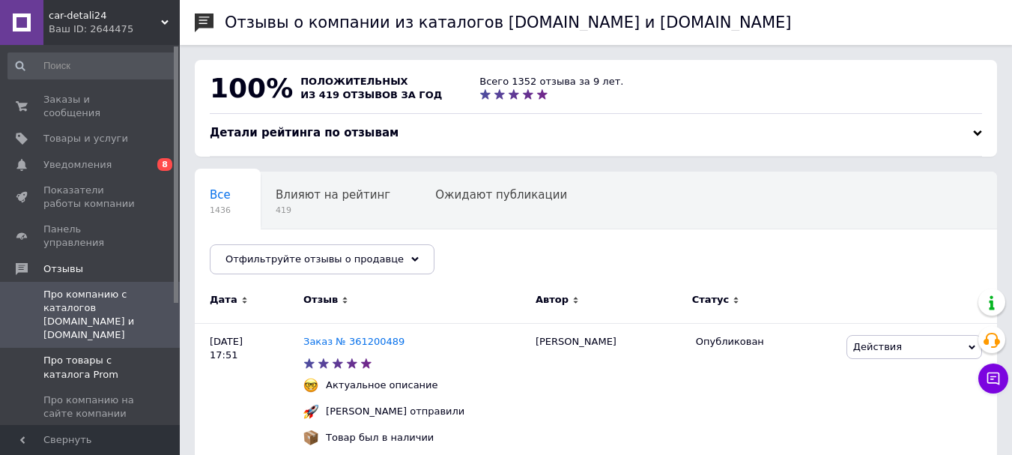
click at [76, 354] on span "Про товары с каталога Prom" at bounding box center [90, 367] width 95 height 27
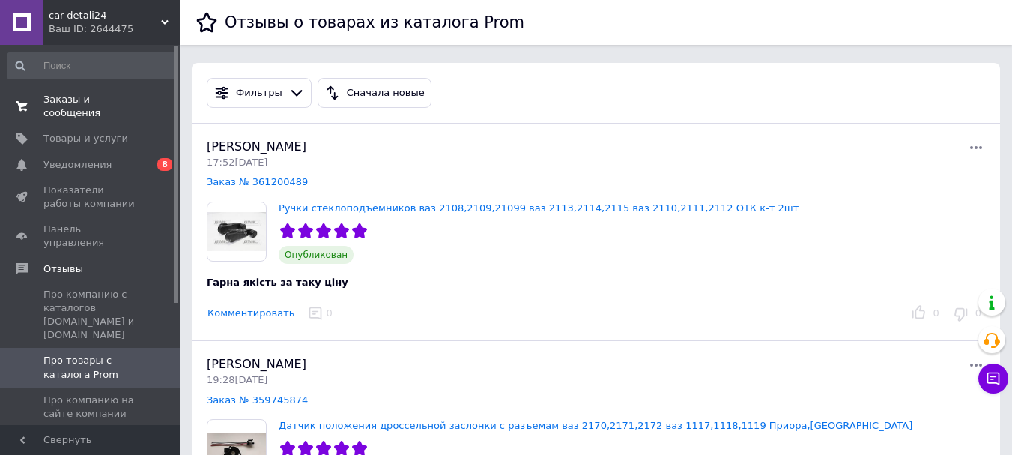
click at [85, 96] on span "Заказы и сообщения" at bounding box center [90, 106] width 95 height 27
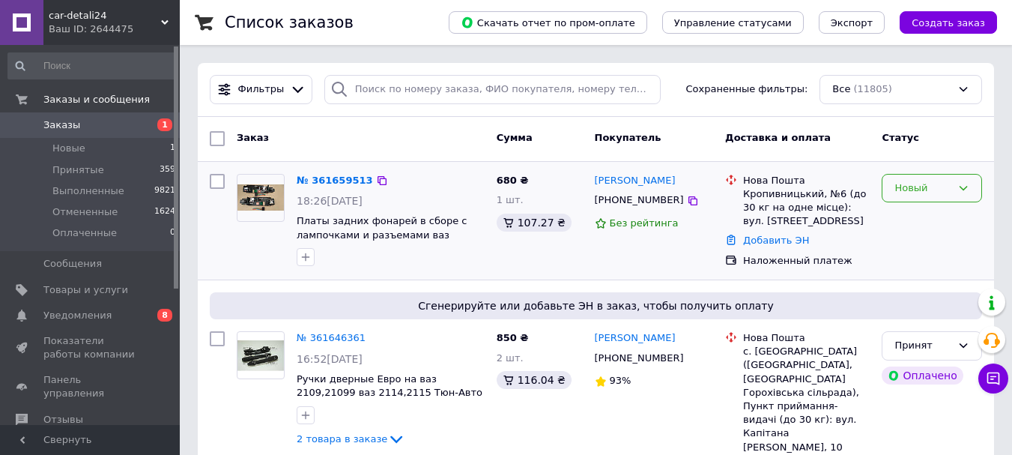
click at [963, 187] on icon at bounding box center [963, 188] width 12 height 12
click at [948, 212] on li "Принят" at bounding box center [931, 219] width 99 height 28
click at [858, 260] on div "Наложенный платеж" at bounding box center [806, 260] width 127 height 13
click at [687, 196] on icon at bounding box center [693, 201] width 12 height 12
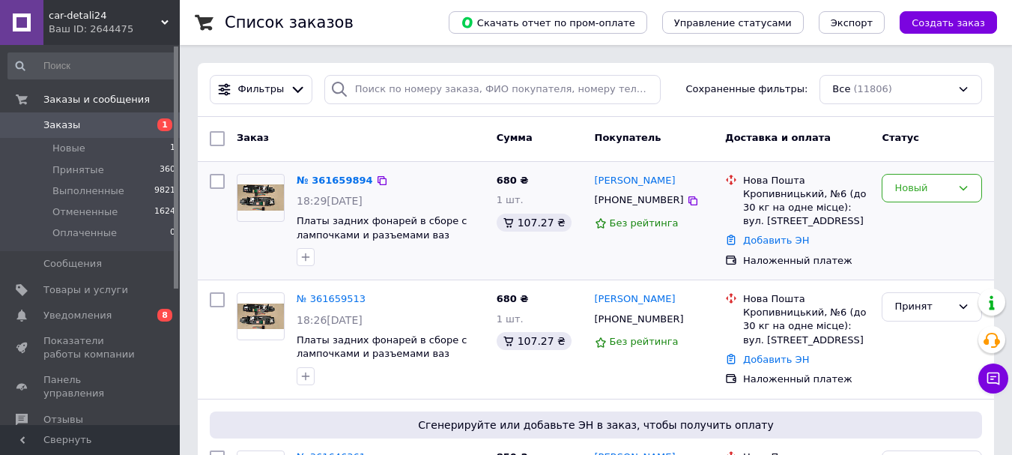
scroll to position [75, 0]
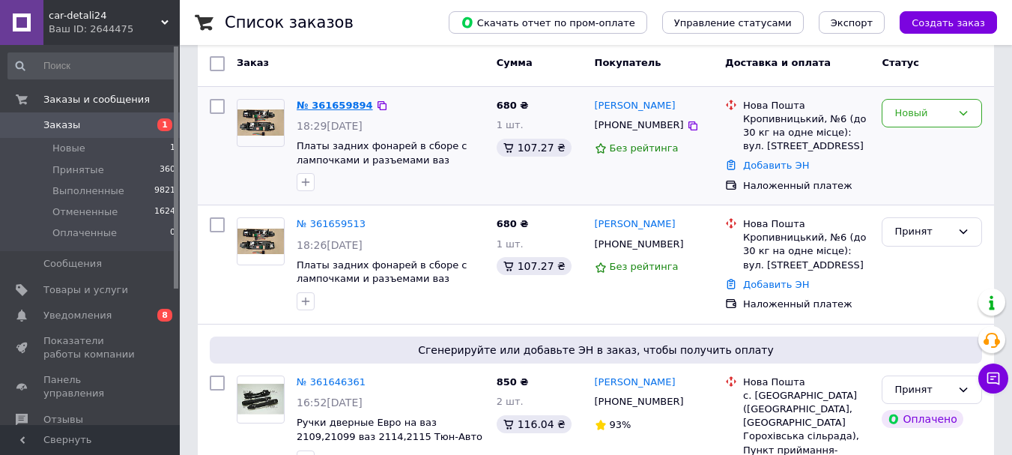
click at [343, 109] on link "№ 361659894" at bounding box center [335, 105] width 76 height 11
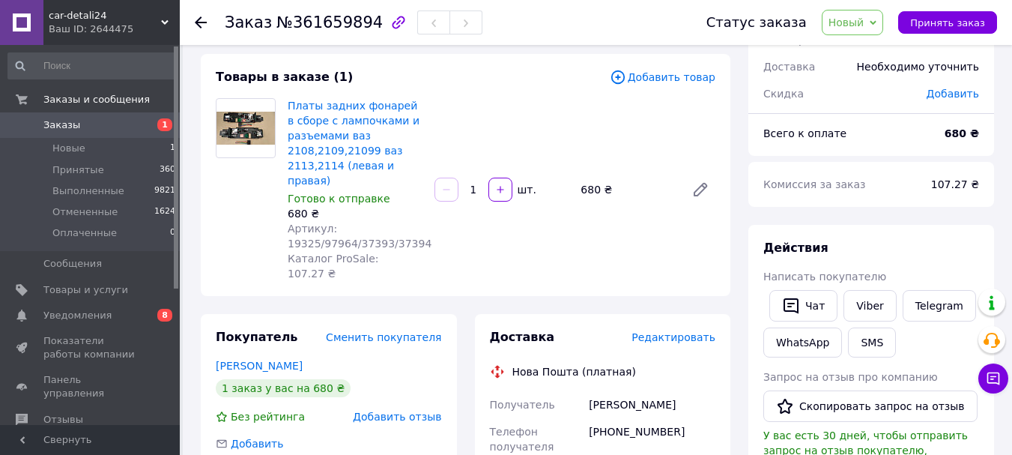
scroll to position [225, 0]
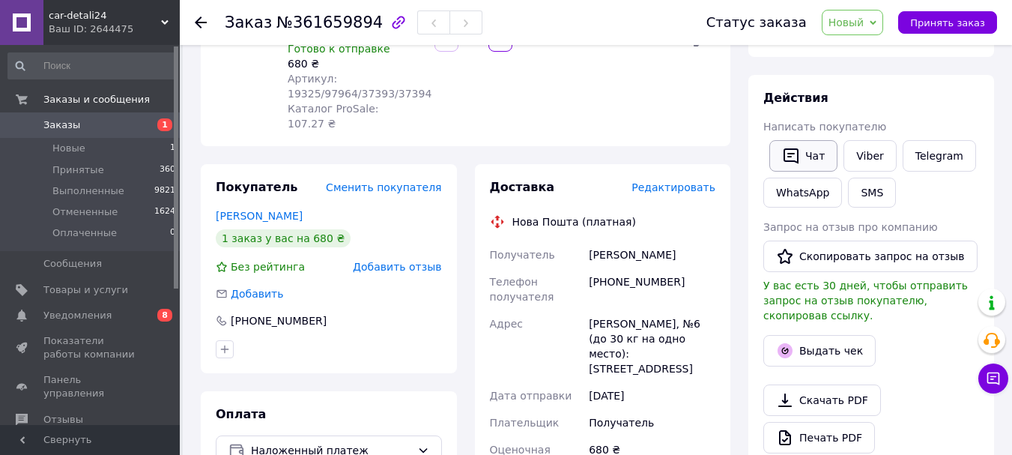
click at [813, 152] on button "Чат" at bounding box center [803, 155] width 68 height 31
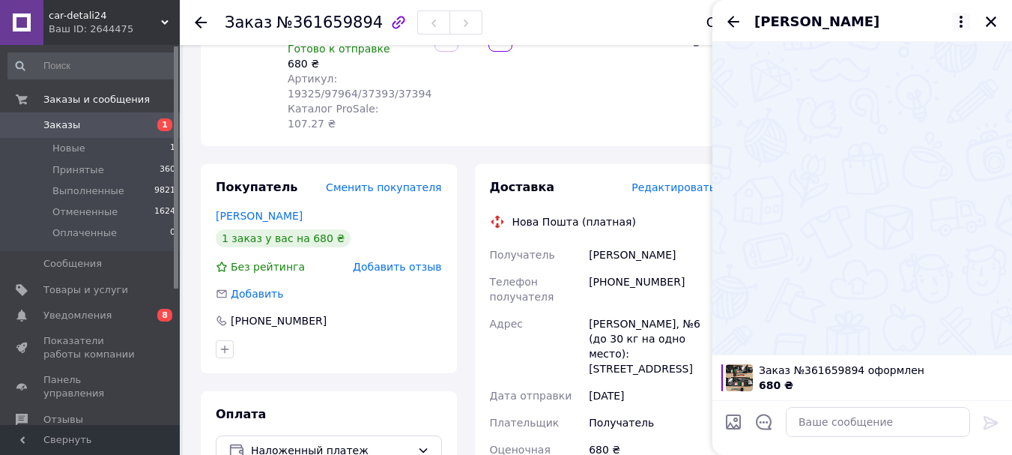
click at [961, 16] on icon at bounding box center [961, 22] width 3 height 12
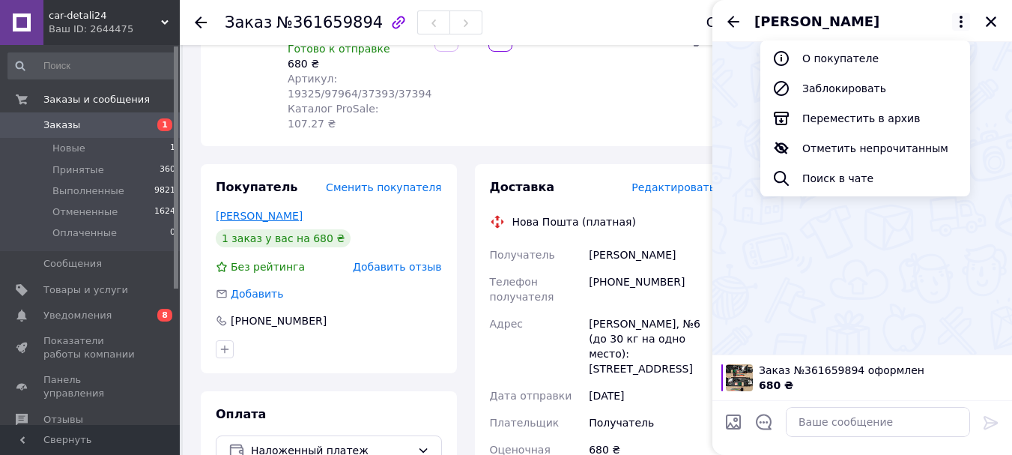
click at [264, 210] on link "[PERSON_NAME]" at bounding box center [259, 216] width 87 height 12
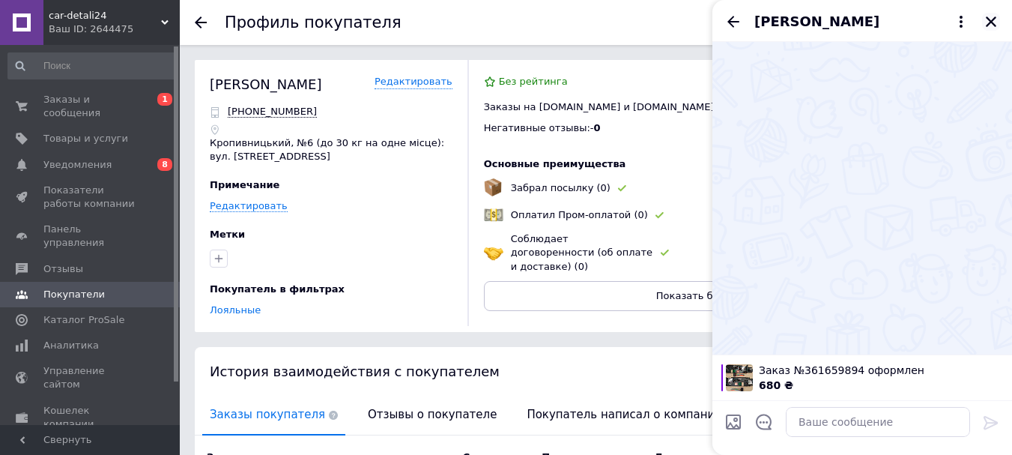
click at [992, 22] on icon "Закрыть" at bounding box center [991, 21] width 10 height 10
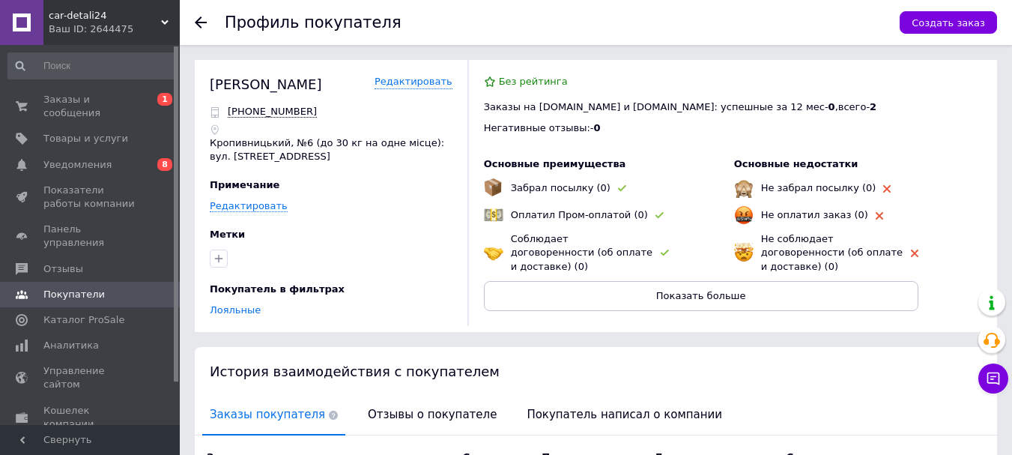
click at [199, 27] on use at bounding box center [201, 22] width 12 height 12
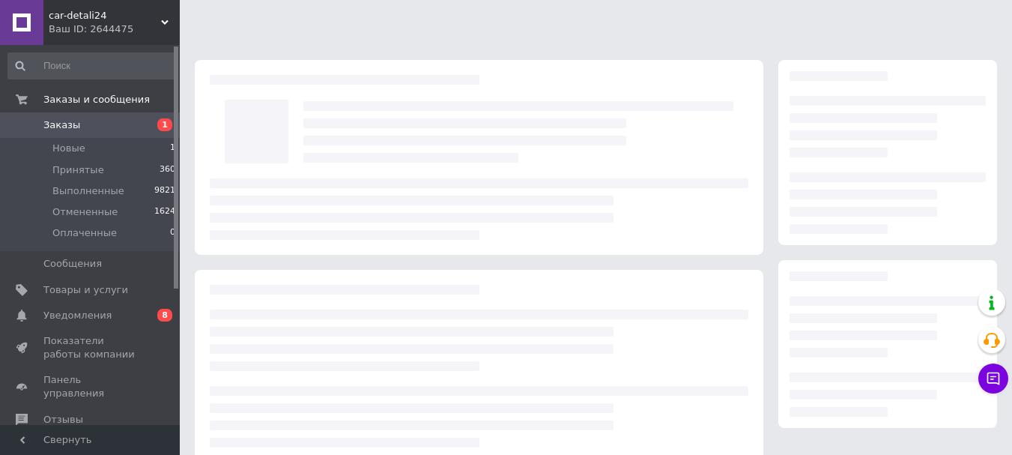
scroll to position [225, 0]
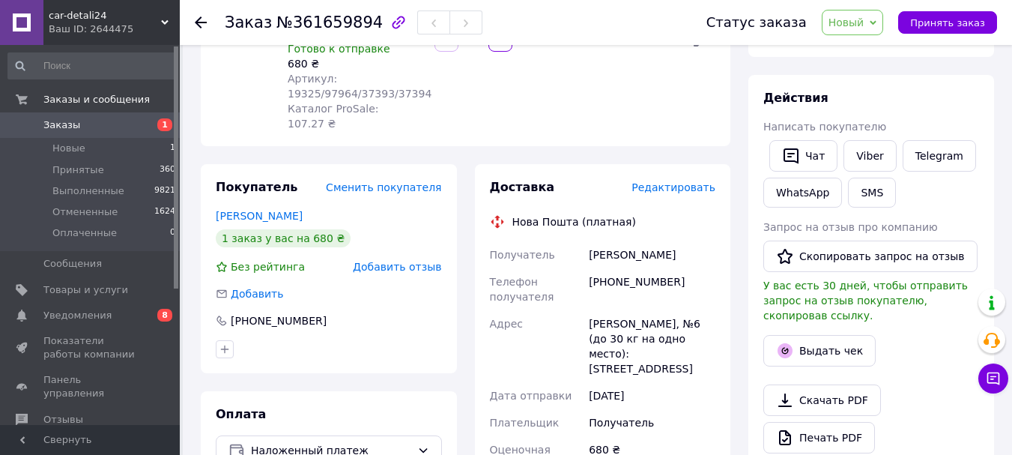
click at [199, 24] on icon at bounding box center [201, 22] width 12 height 12
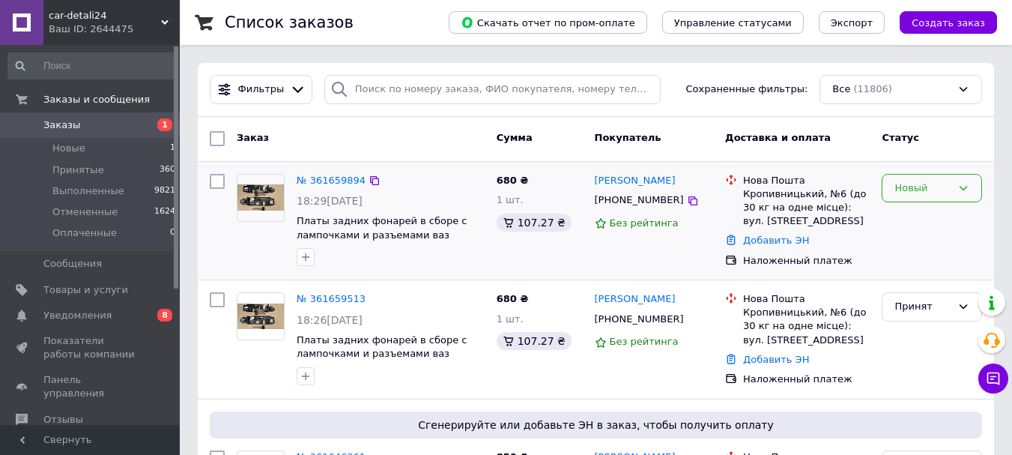
click at [964, 182] on icon at bounding box center [963, 188] width 12 height 12
click at [933, 267] on li "Отменен" at bounding box center [931, 274] width 99 height 28
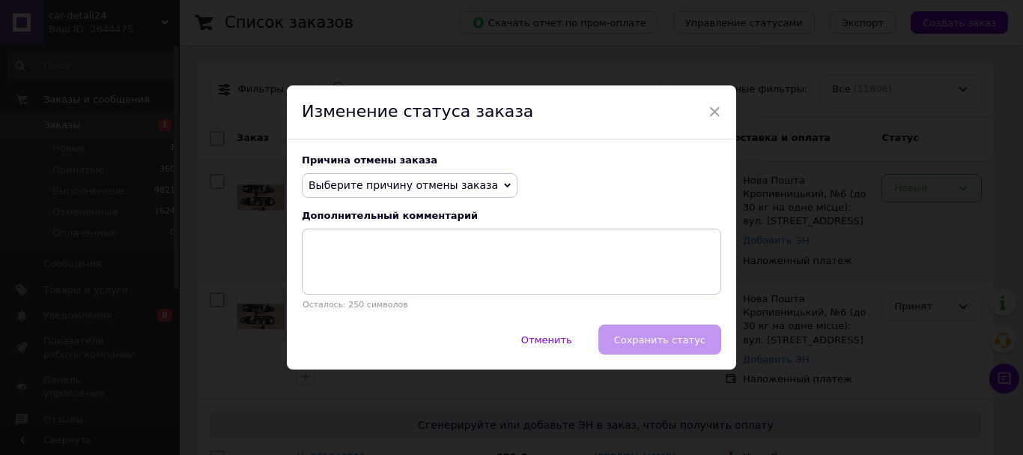
click at [479, 181] on span "Выберите причину отмены заказа" at bounding box center [410, 185] width 216 height 25
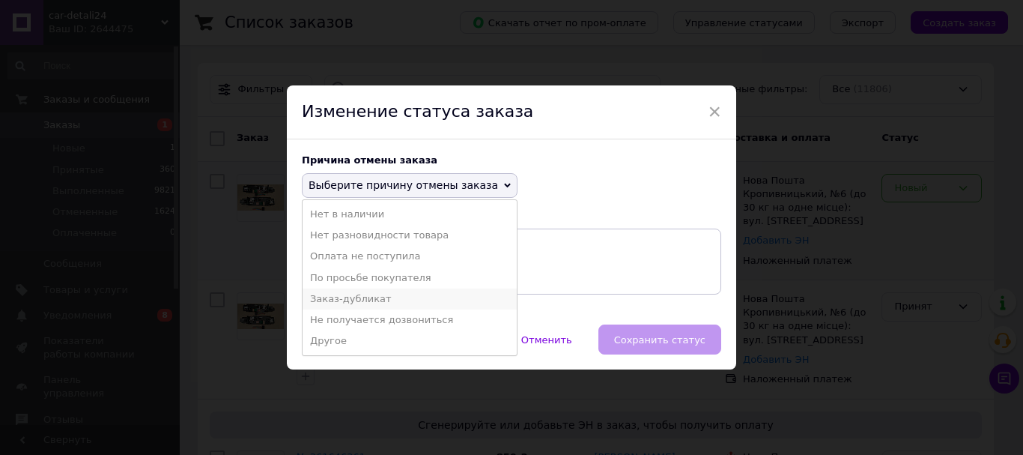
click at [351, 296] on li "Заказ-дубликат" at bounding box center [410, 298] width 214 height 21
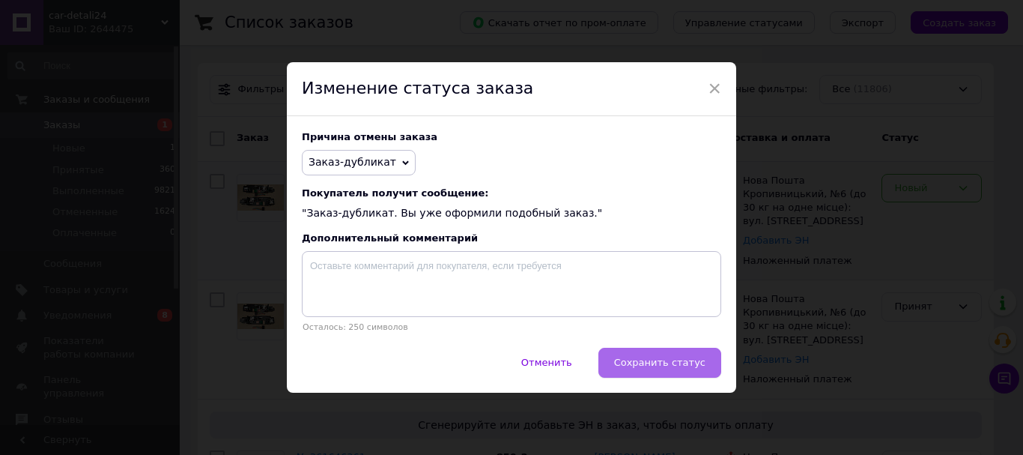
click at [665, 367] on span "Сохранить статус" at bounding box center [659, 362] width 91 height 11
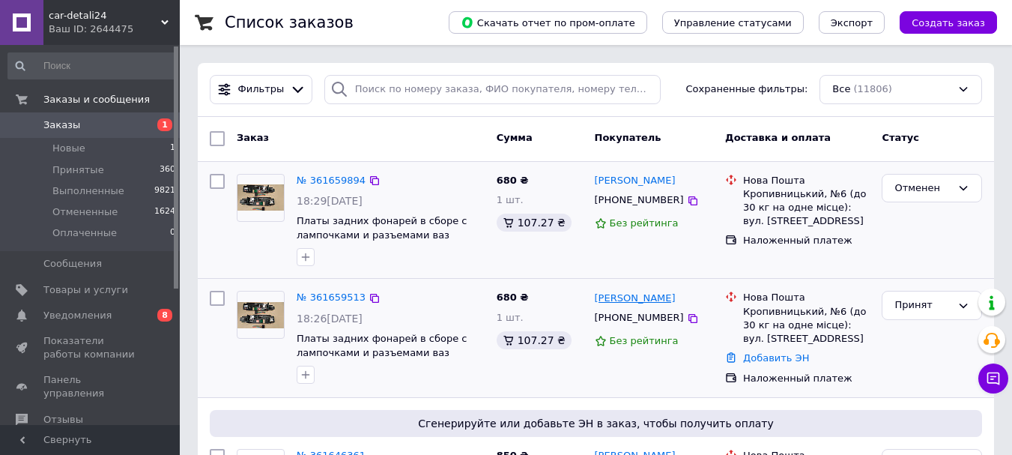
click at [657, 297] on link "[PERSON_NAME]" at bounding box center [635, 298] width 81 height 14
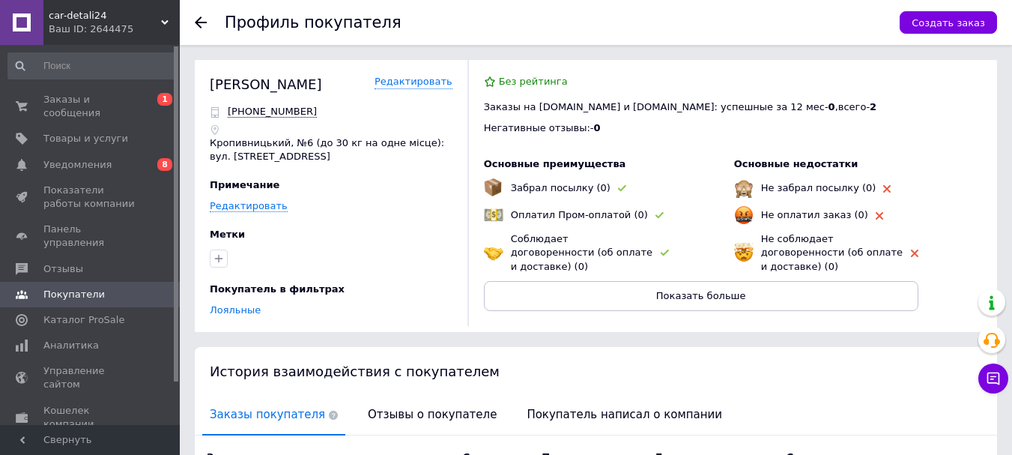
click at [201, 24] on icon at bounding box center [201, 22] width 12 height 12
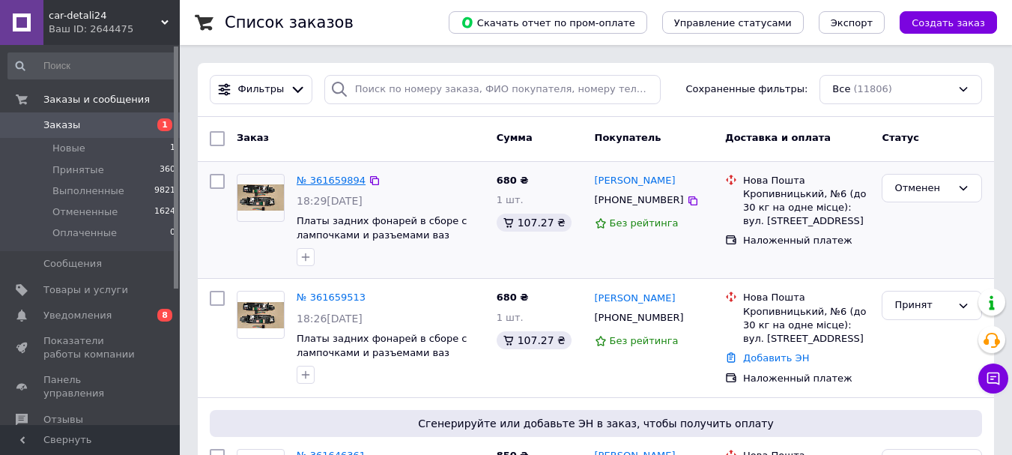
click at [338, 180] on link "№ 361659894" at bounding box center [331, 180] width 69 height 11
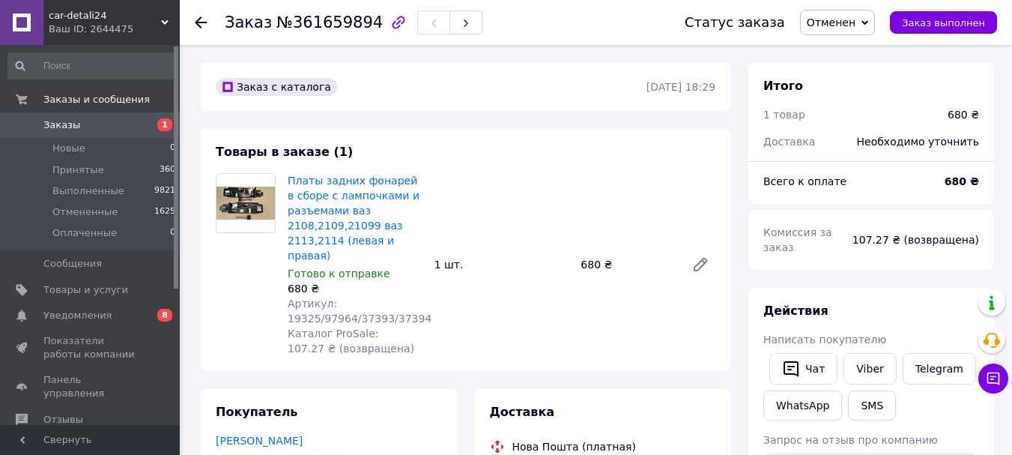
click at [197, 18] on icon at bounding box center [201, 22] width 12 height 12
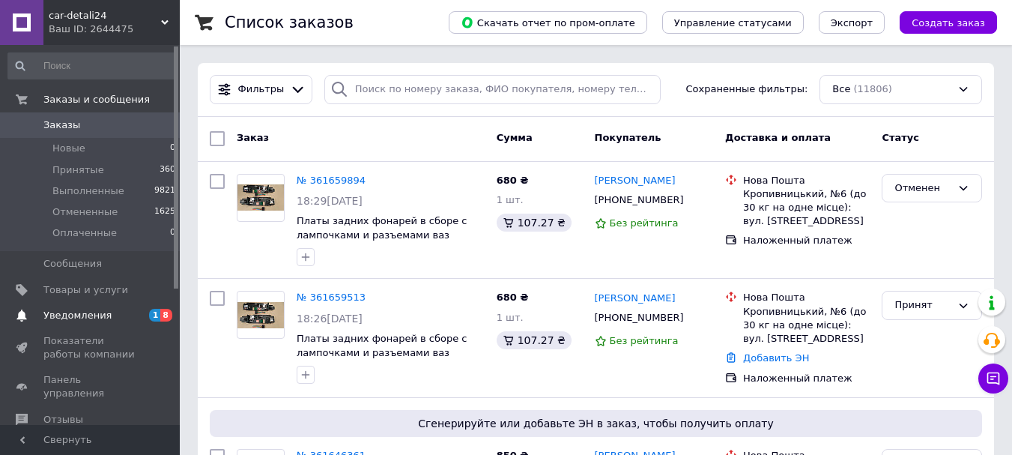
click at [73, 315] on span "Уведомления" at bounding box center [77, 315] width 68 height 13
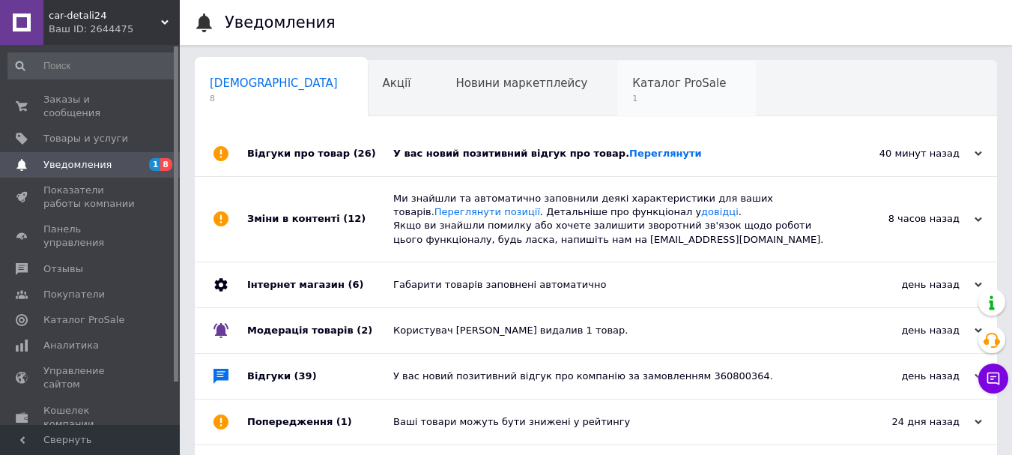
click at [617, 91] on div "Каталог ProSale 1" at bounding box center [686, 89] width 139 height 57
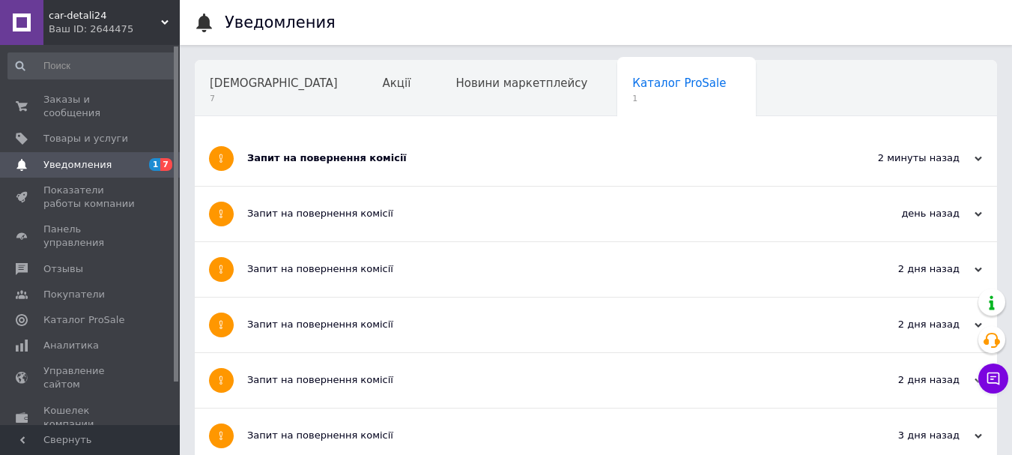
click at [395, 153] on div "Запит на повернення комісії" at bounding box center [539, 157] width 585 height 13
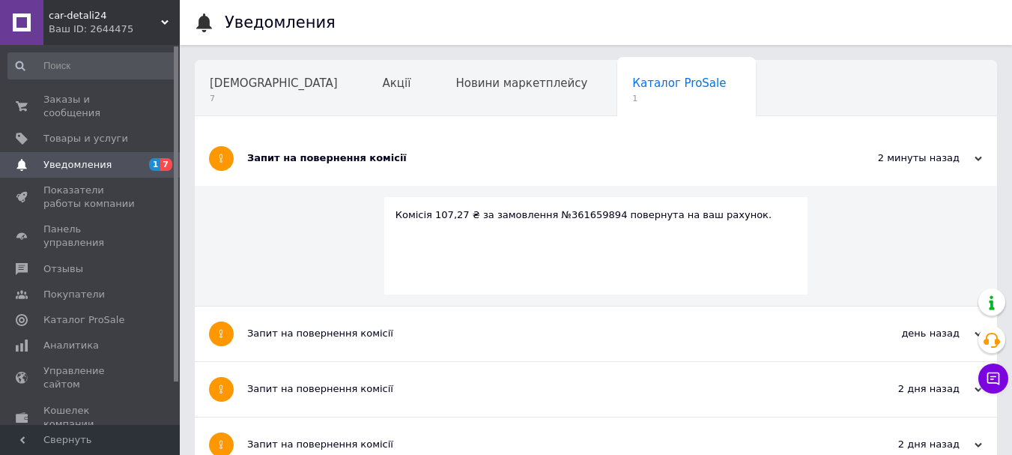
click at [395, 153] on div "Запит на повернення комісії" at bounding box center [539, 157] width 585 height 13
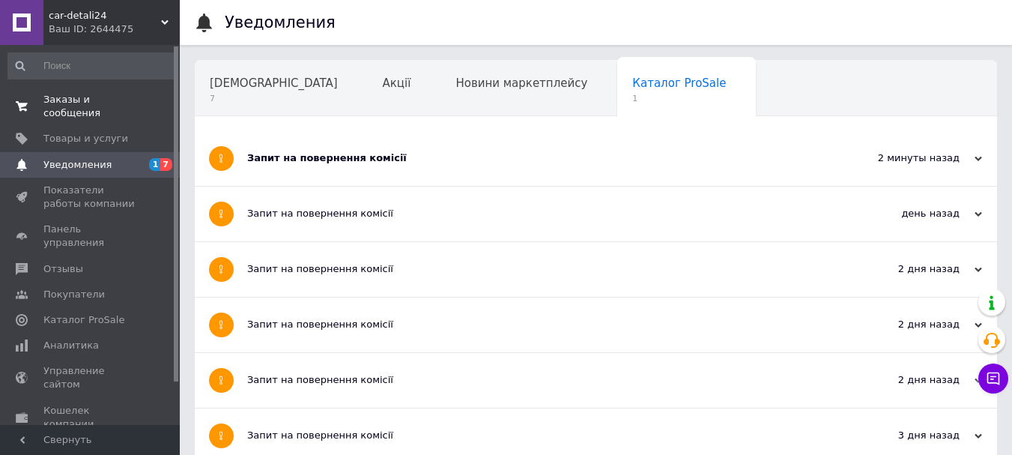
click at [107, 93] on span "Заказы и сообщения" at bounding box center [90, 106] width 95 height 27
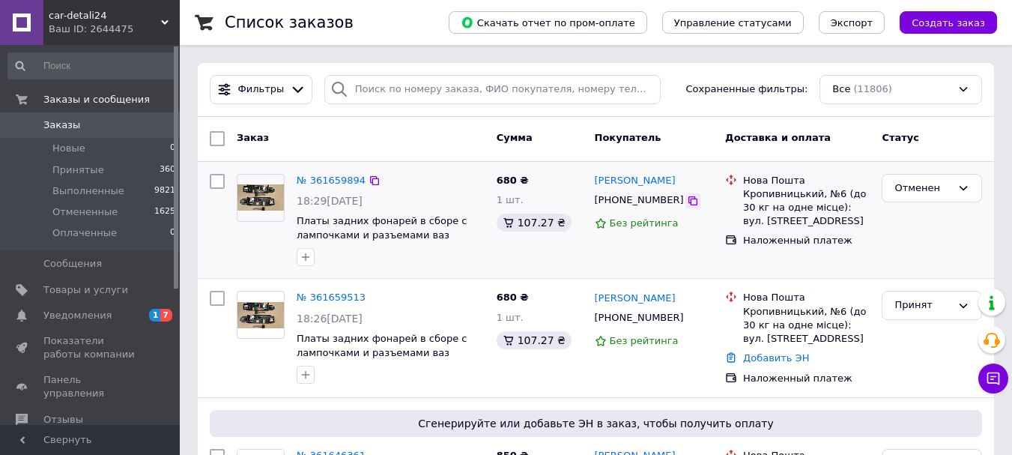
click at [687, 199] on icon at bounding box center [693, 201] width 12 height 12
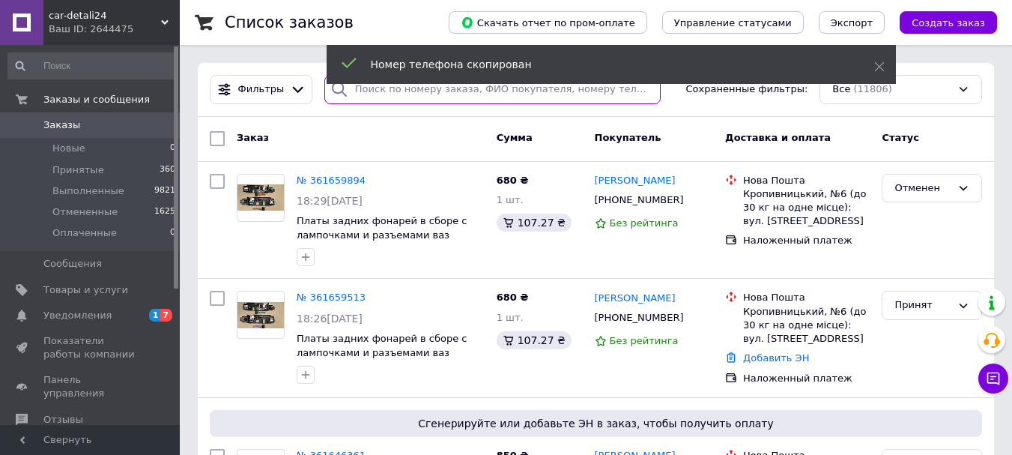
paste input "[PHONE_NUMBER]"
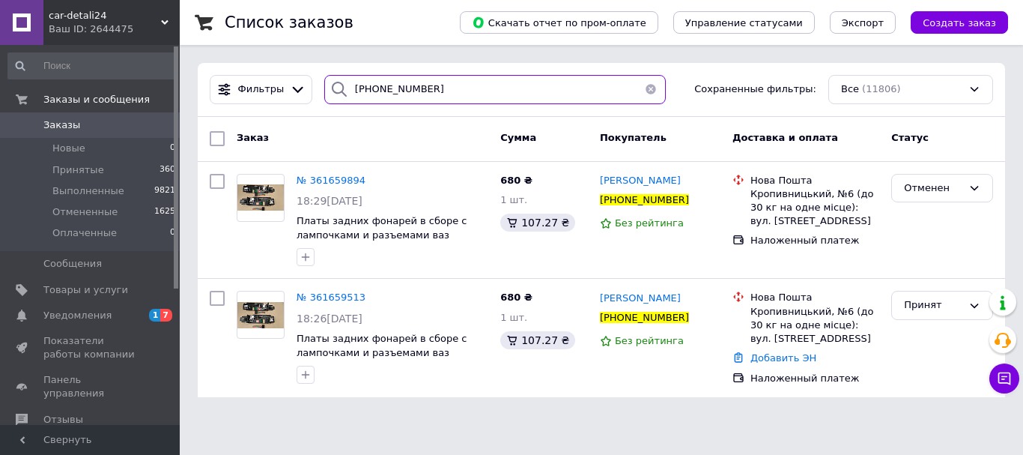
type input "[PHONE_NUMBER]"
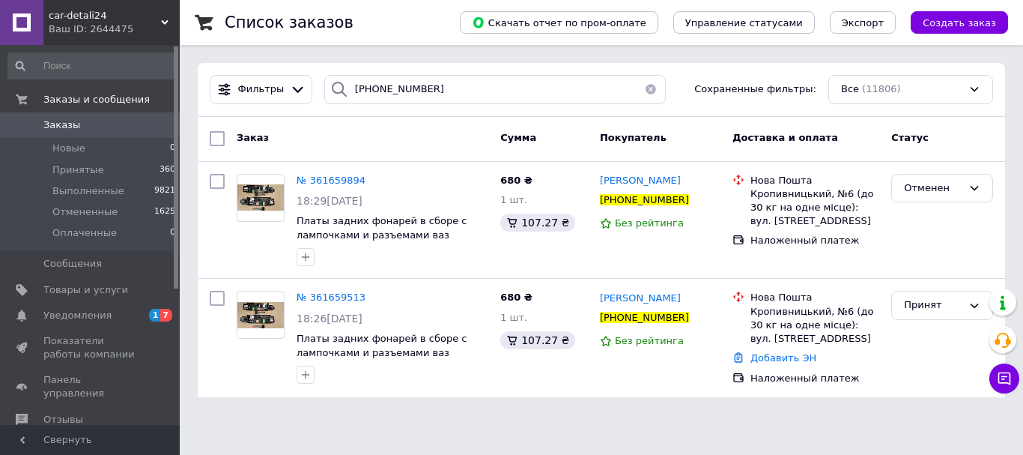
click at [641, 91] on button "button" at bounding box center [651, 89] width 30 height 29
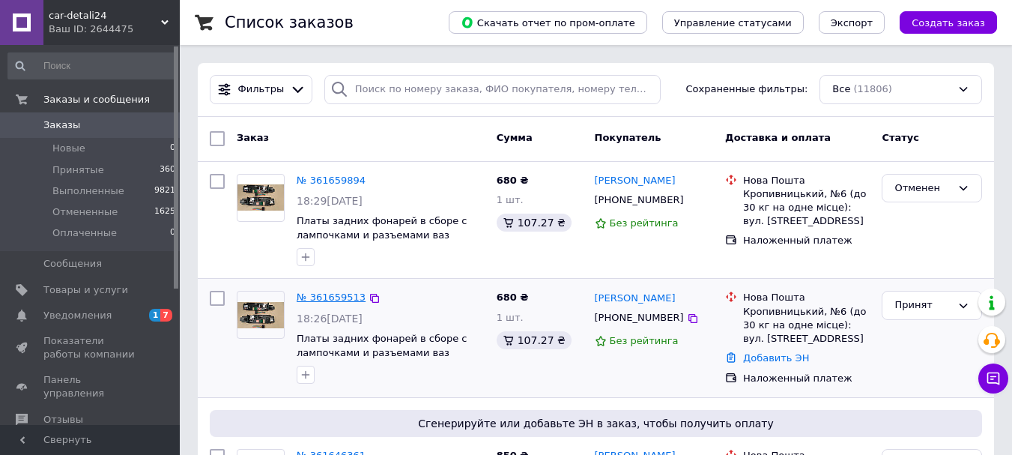
click at [326, 300] on link "№ 361659513" at bounding box center [331, 296] width 69 height 11
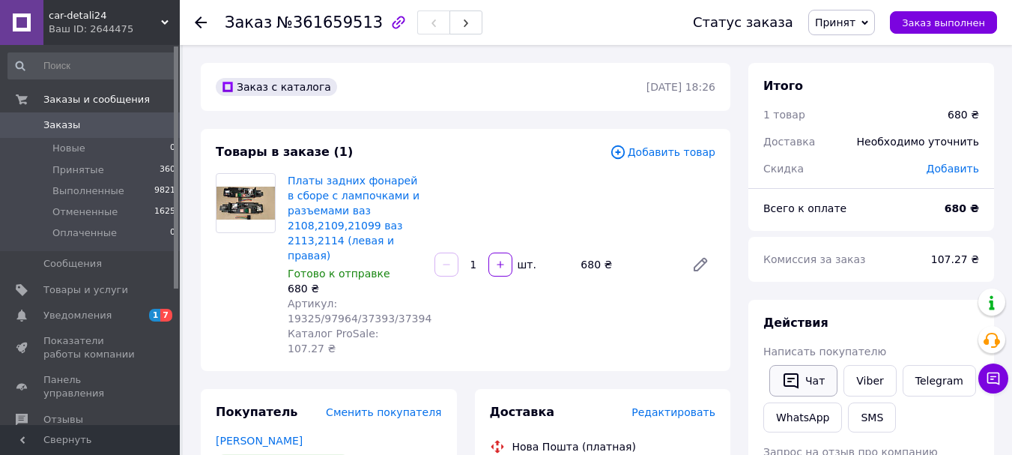
click at [811, 374] on button "Чат" at bounding box center [803, 380] width 68 height 31
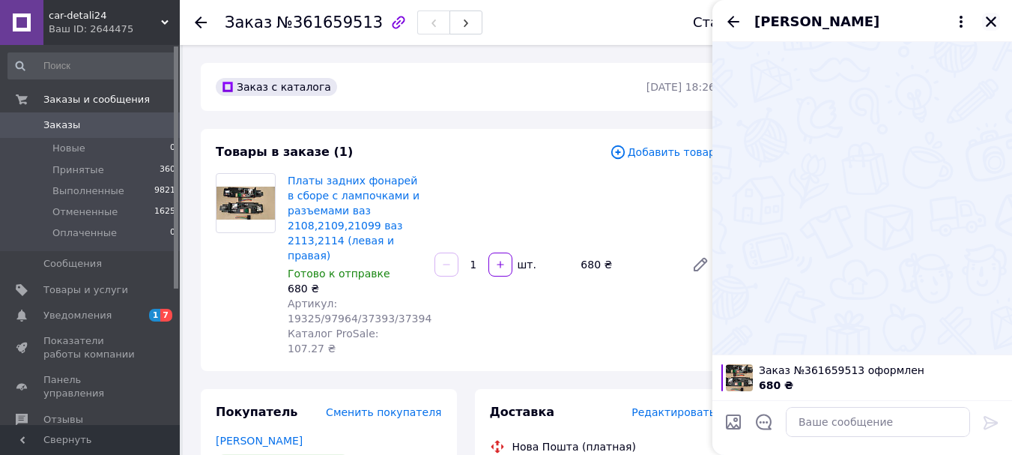
click at [994, 21] on icon "Закрыть" at bounding box center [990, 21] width 13 height 13
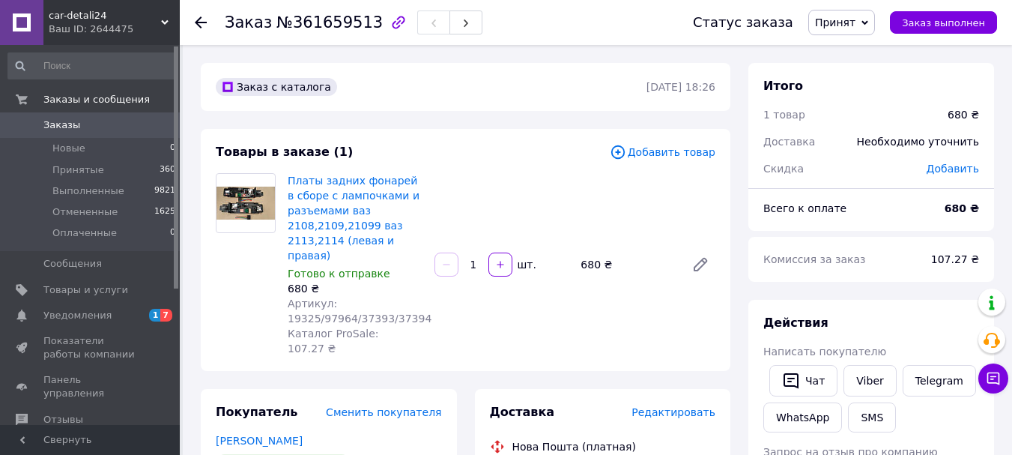
click at [200, 16] on icon at bounding box center [201, 22] width 12 height 12
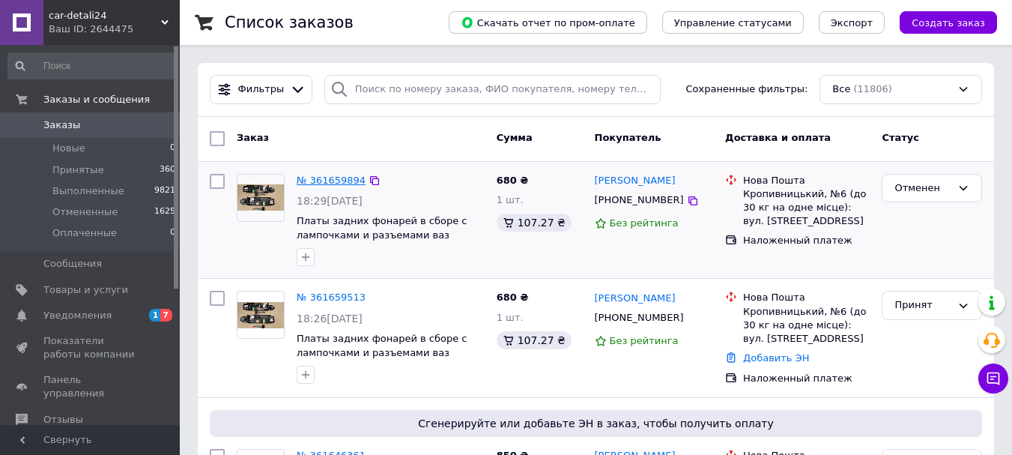
click at [330, 182] on link "№ 361659894" at bounding box center [331, 180] width 69 height 11
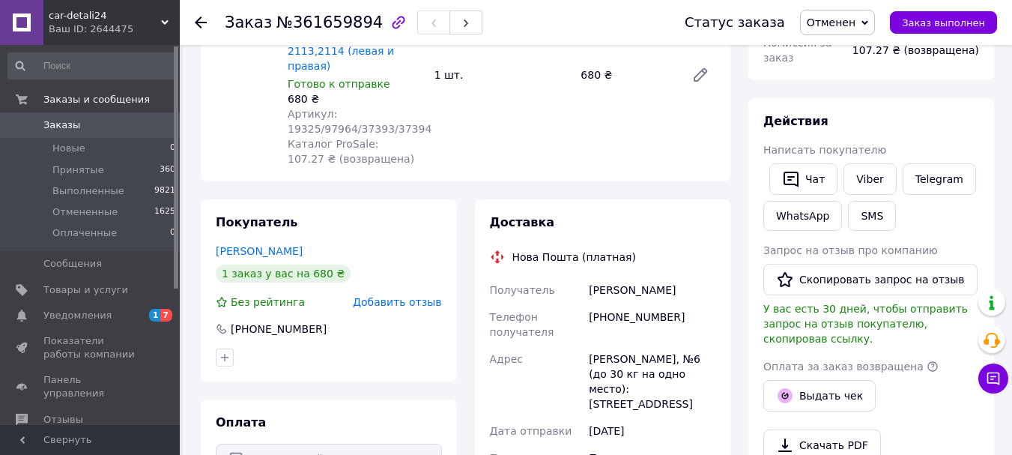
scroll to position [225, 0]
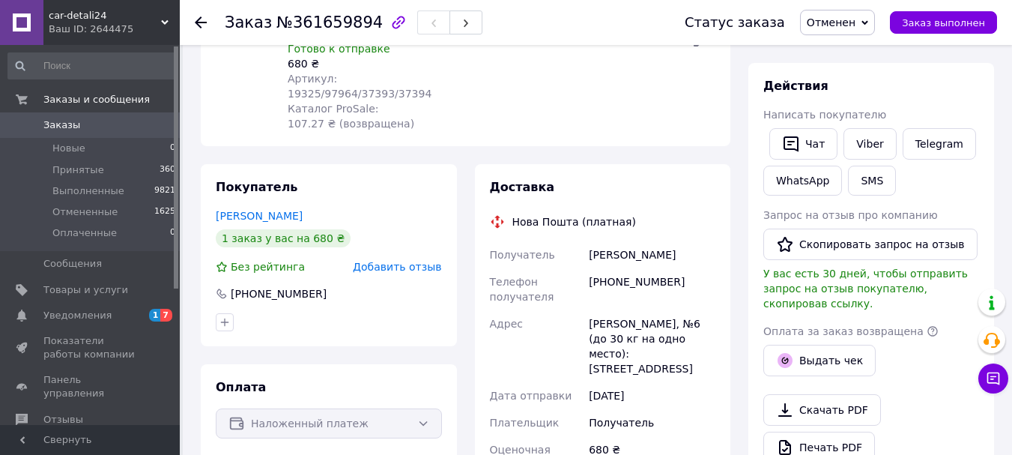
click at [204, 16] on icon at bounding box center [201, 22] width 12 height 12
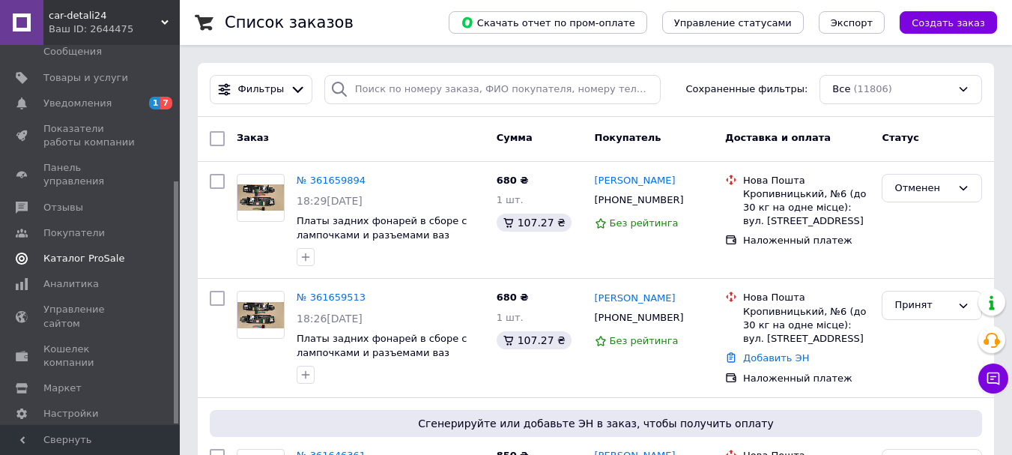
click at [91, 252] on span "Каталог ProSale" at bounding box center [83, 258] width 81 height 13
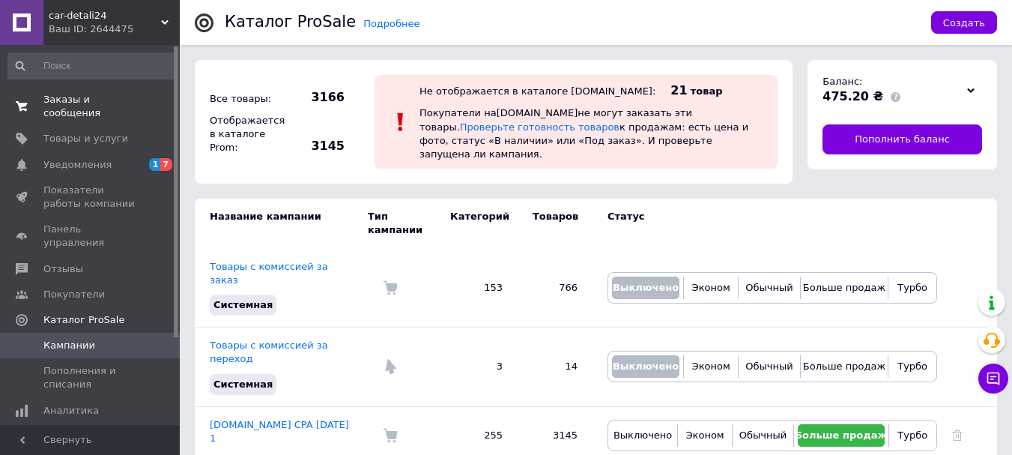
click at [88, 96] on span "Заказы и сообщения" at bounding box center [90, 106] width 95 height 27
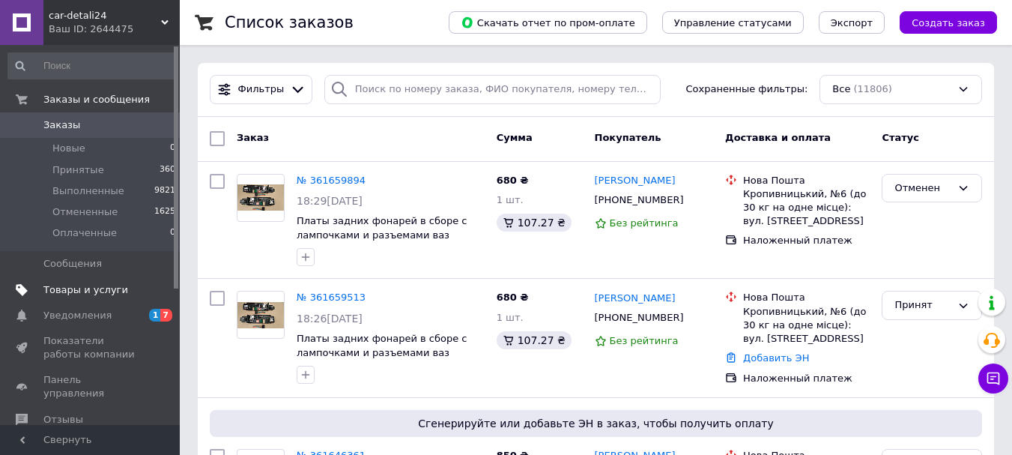
click at [65, 286] on span "Товары и услуги" at bounding box center [85, 289] width 85 height 13
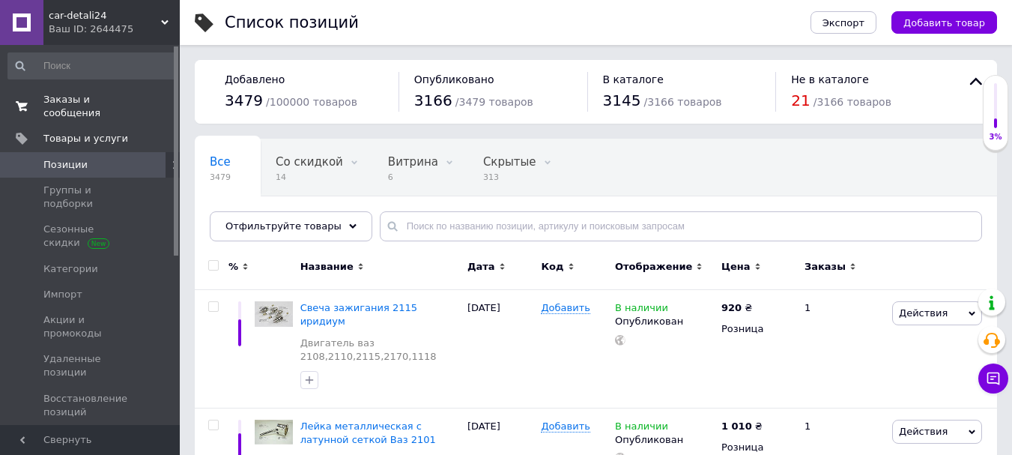
click at [95, 92] on link "Заказы и сообщения 0 0" at bounding box center [92, 106] width 184 height 39
